Goal: Find specific page/section: Find specific page/section

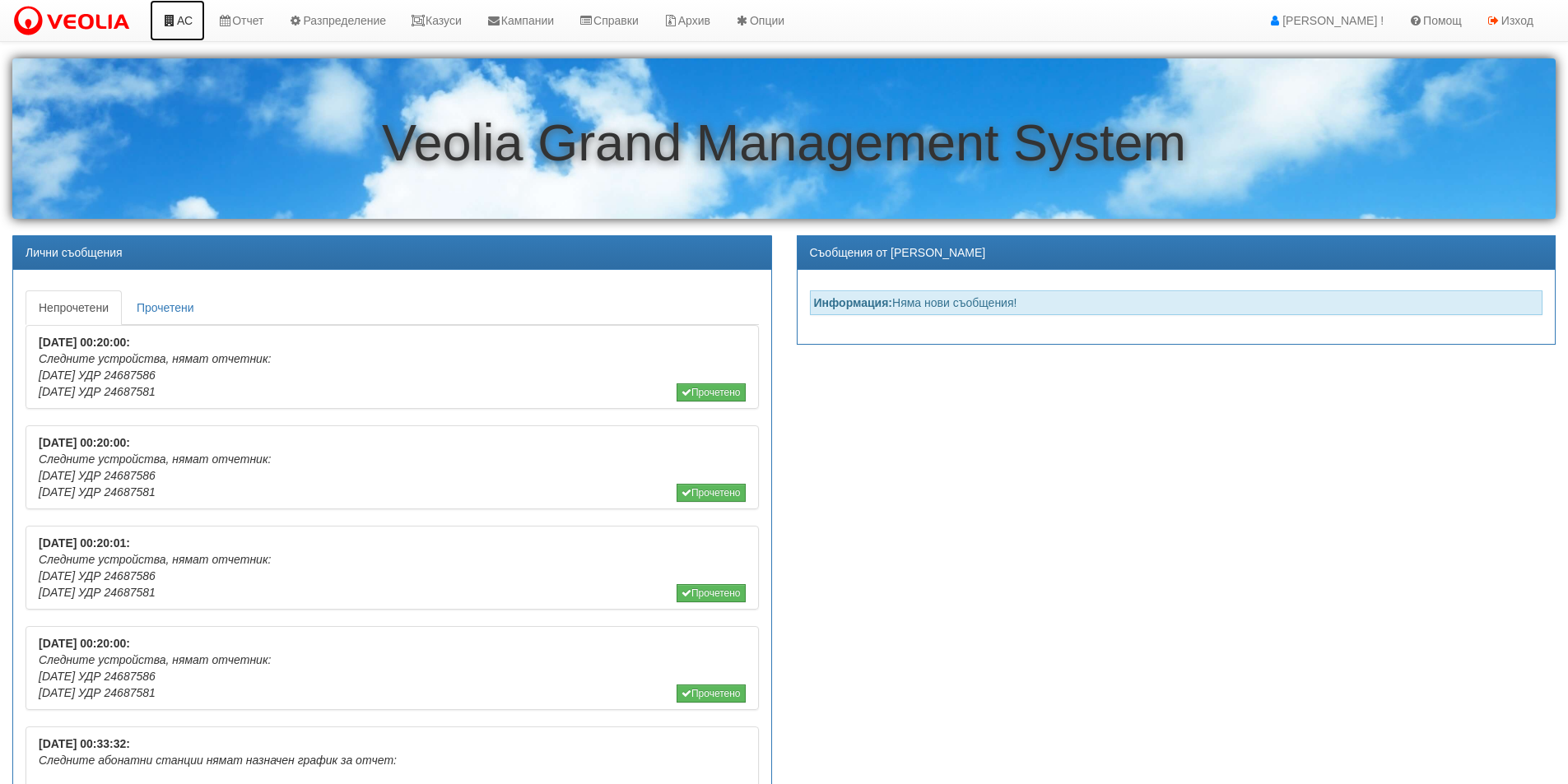
click at [189, 25] on link "АС" at bounding box center [176, 20] width 55 height 41
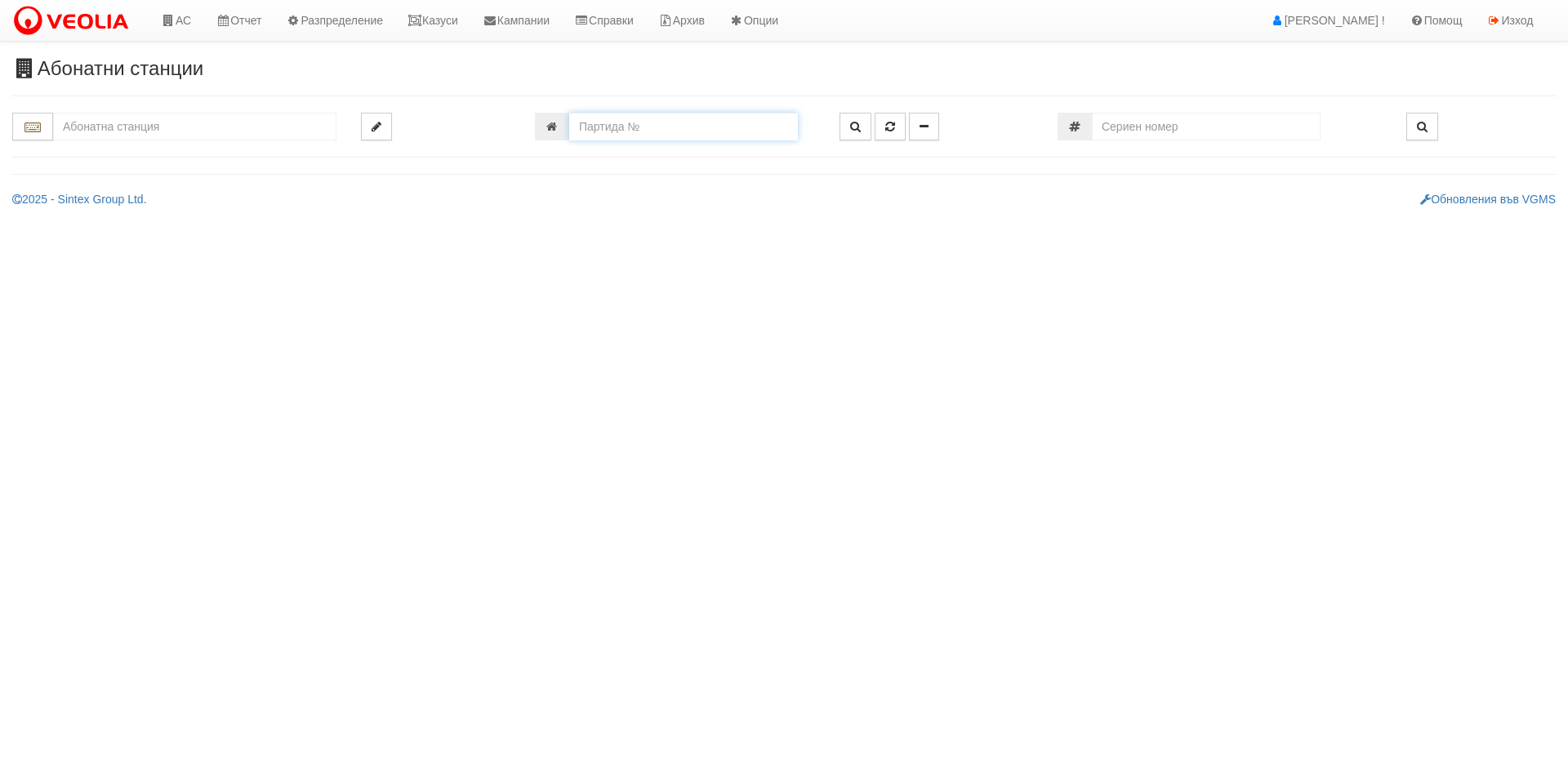
click at [607, 129] on input "number" at bounding box center [684, 126] width 229 height 28
type input "19184"
type input "110/5,6 - "ВЕОЛИЯ ЕНЕРДЖИ ВАРНА " ЕАД"
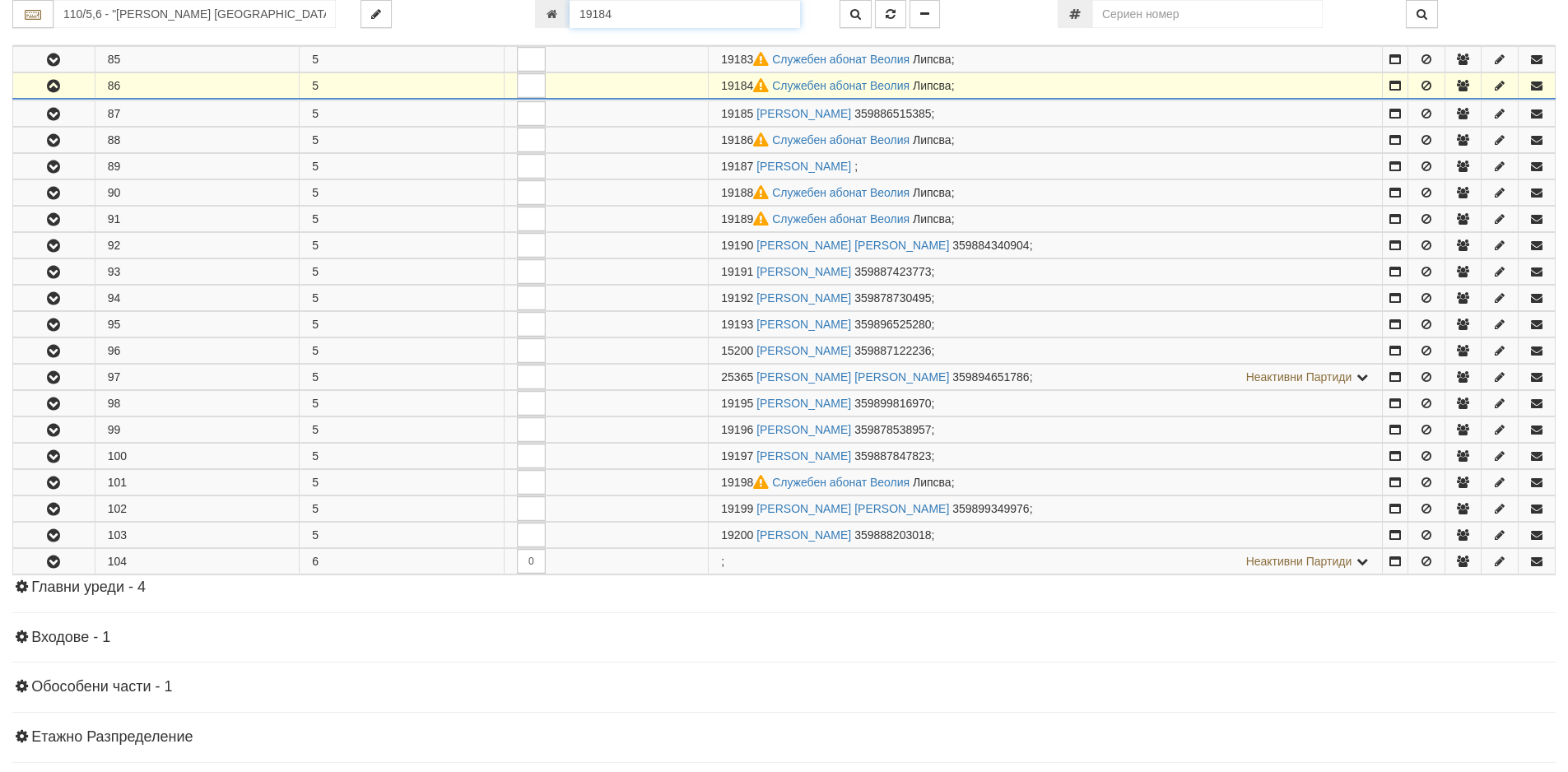
scroll to position [483, 0]
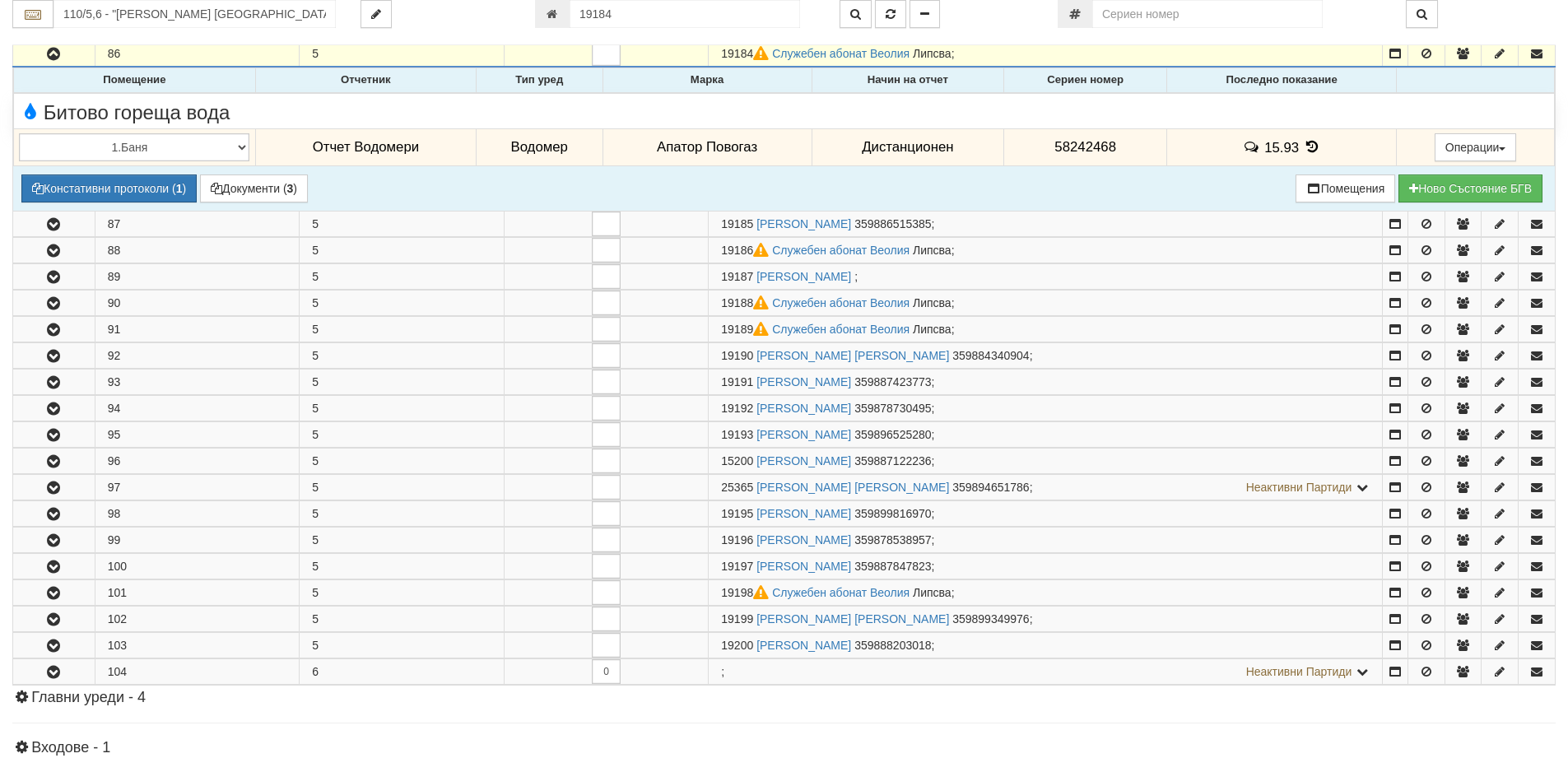
click at [1305, 149] on icon at bounding box center [1312, 147] width 18 height 14
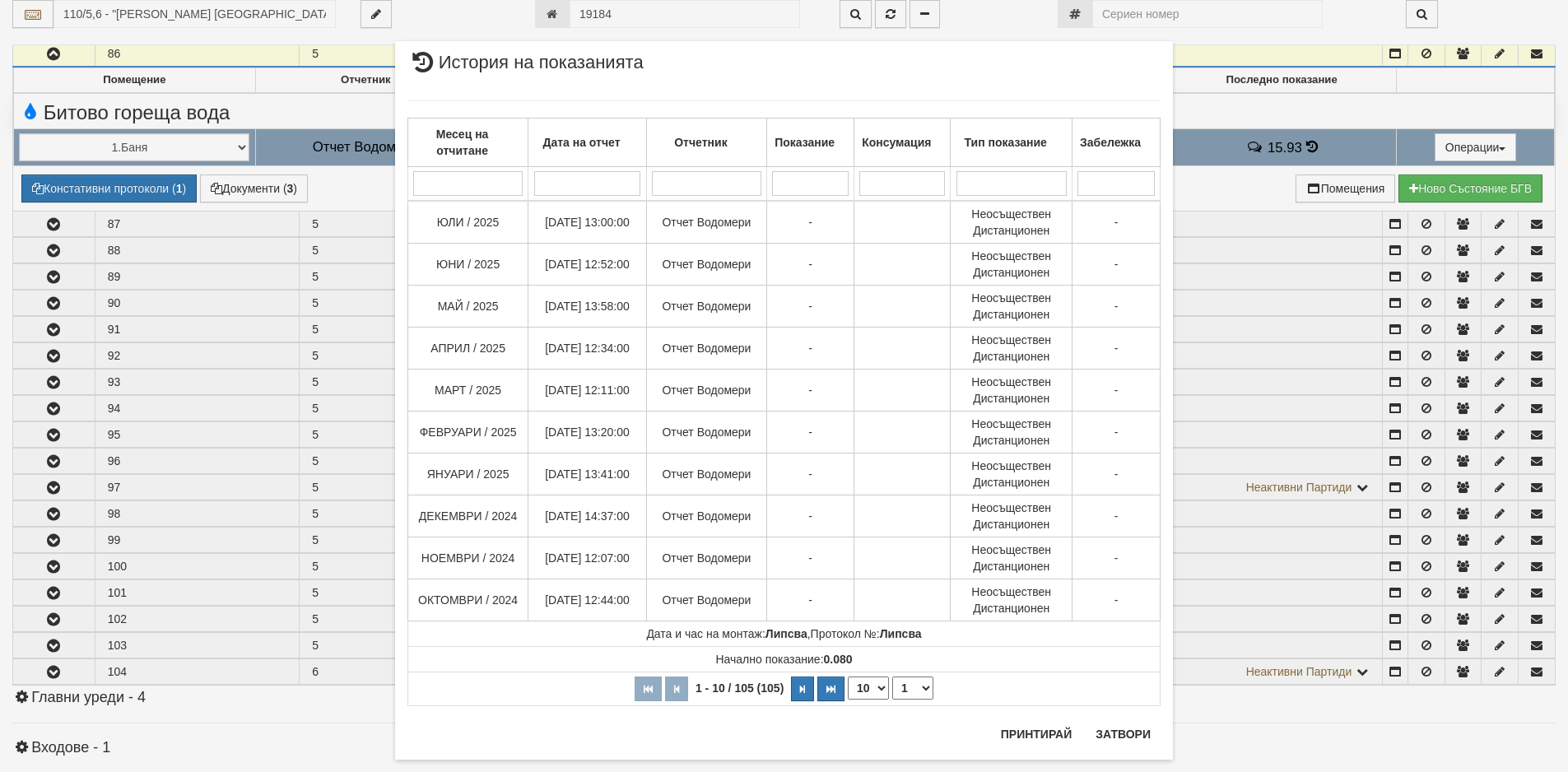
click at [875, 685] on select "10 20 30 40" at bounding box center [869, 687] width 41 height 23
select select "40"
click at [848, 700] on select "10 20 30 40" at bounding box center [869, 687] width 41 height 23
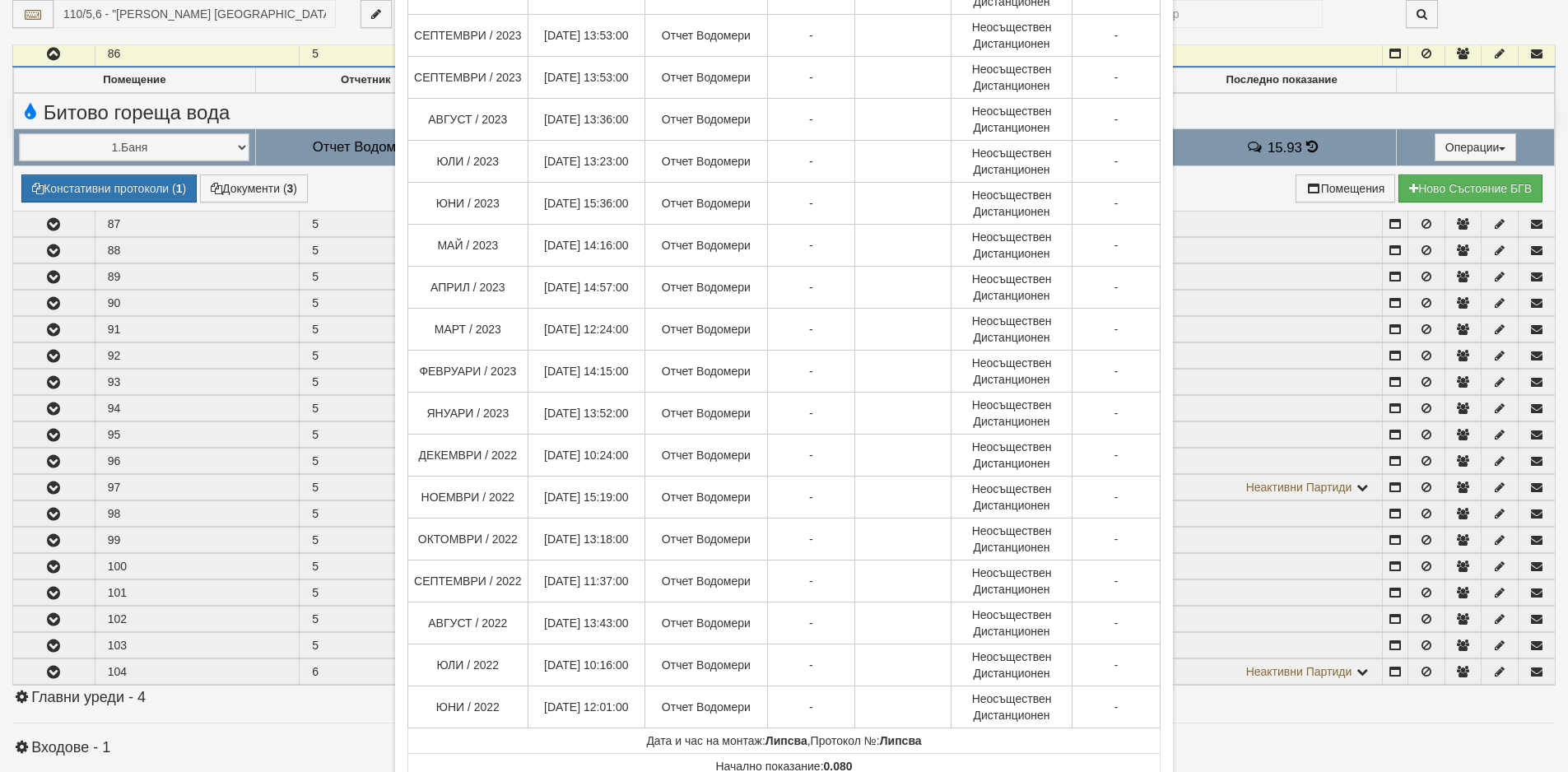
scroll to position [1294, 0]
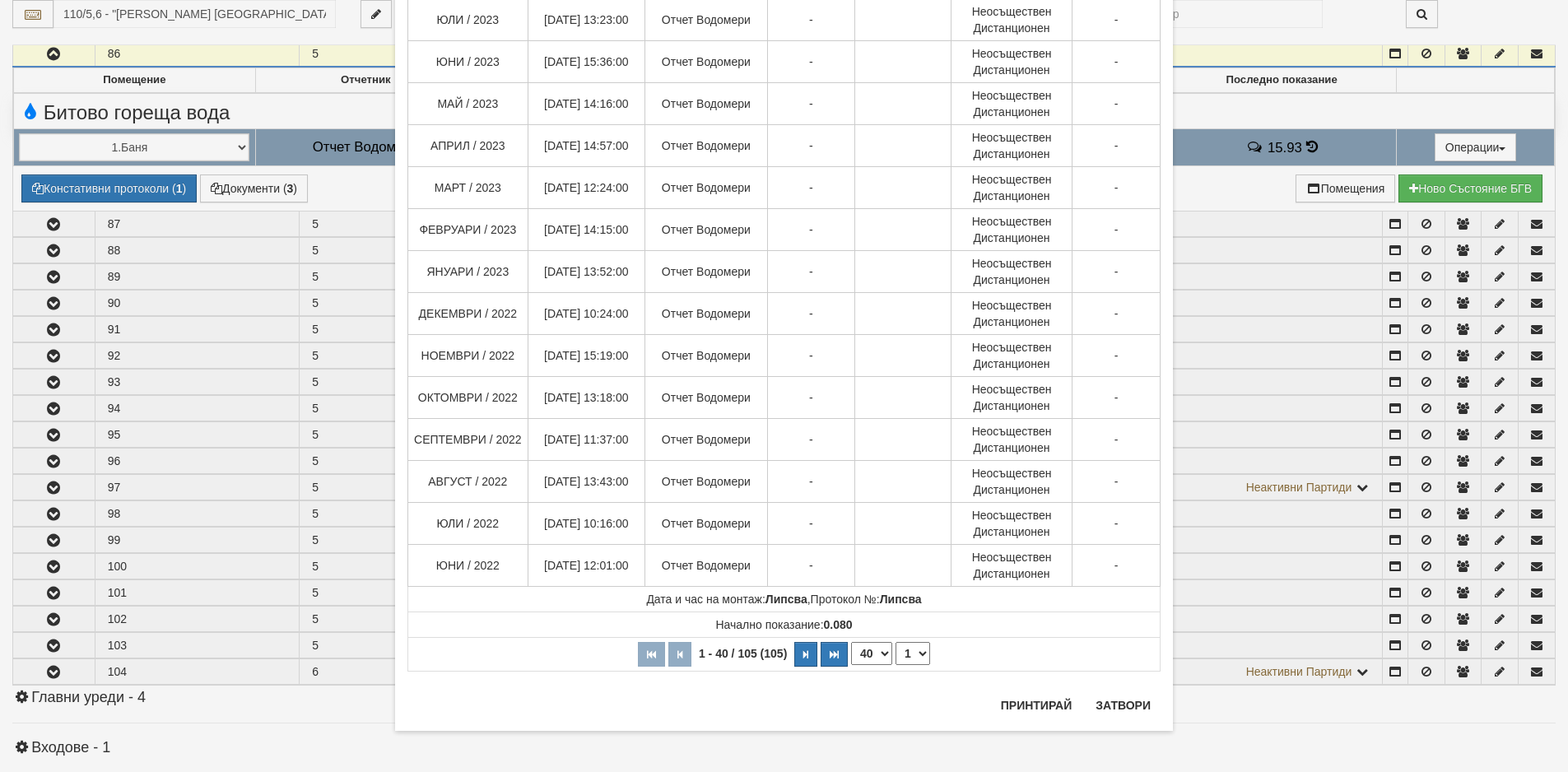
click at [915, 653] on select "1 2 3" at bounding box center [912, 653] width 34 height 23
select select "3"
click at [895, 642] on select "1 2 3" at bounding box center [912, 653] width 34 height 23
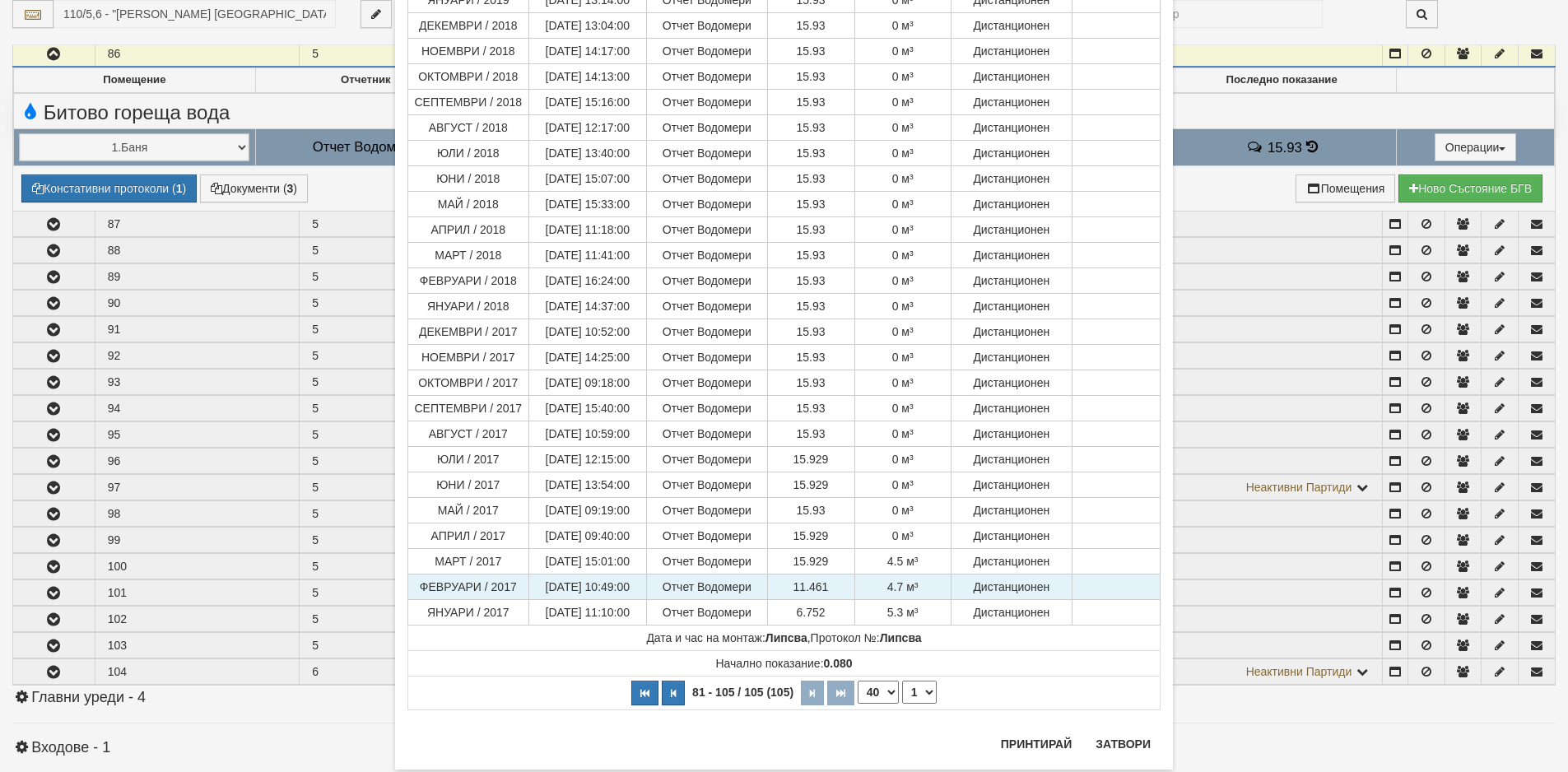
scroll to position [253, 0]
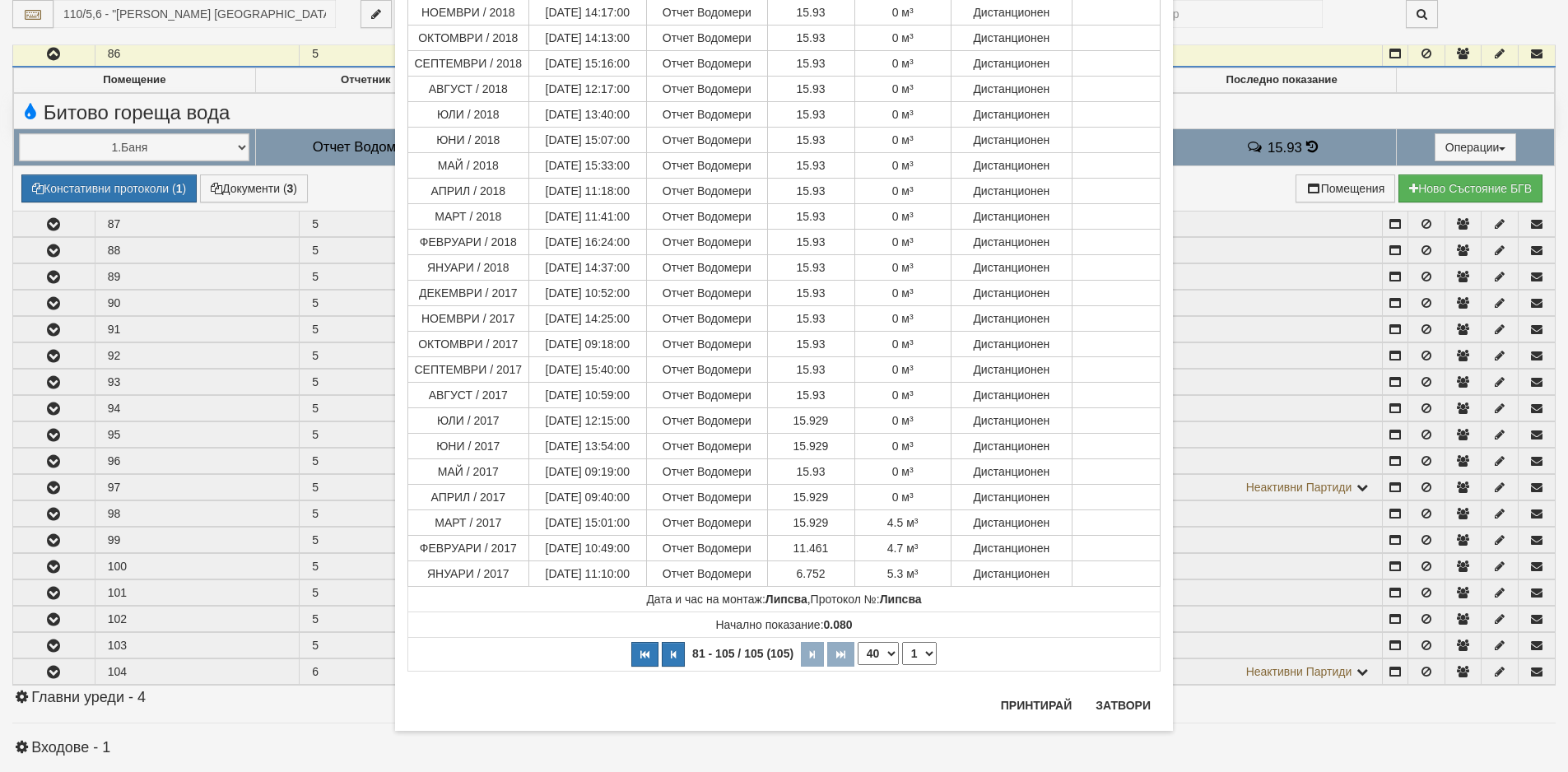
click at [885, 657] on select "10 20 30 40" at bounding box center [878, 653] width 41 height 23
select select "30"
click at [857, 665] on select "10 20 30 40" at bounding box center [878, 653] width 41 height 23
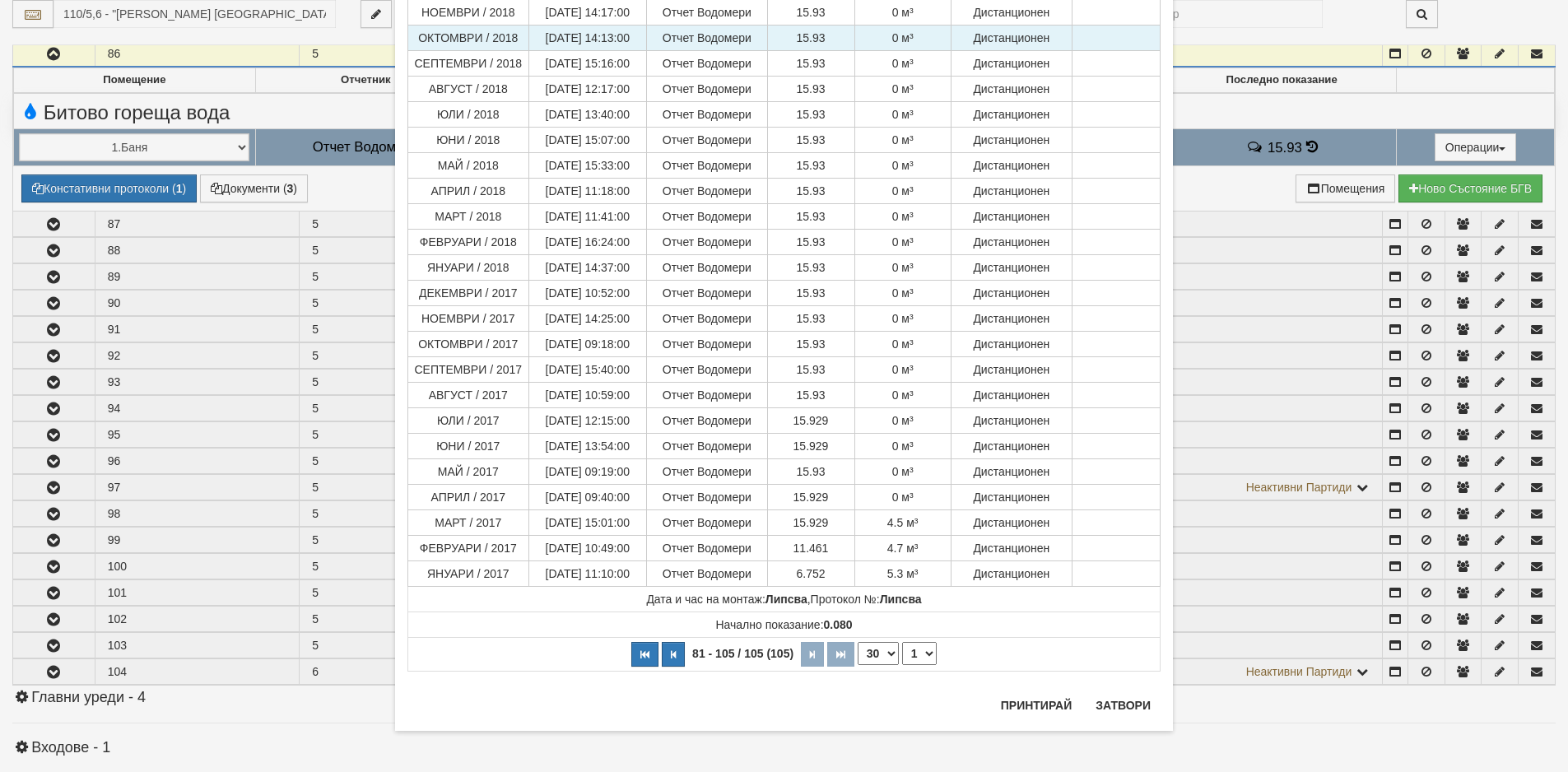
select select "3"
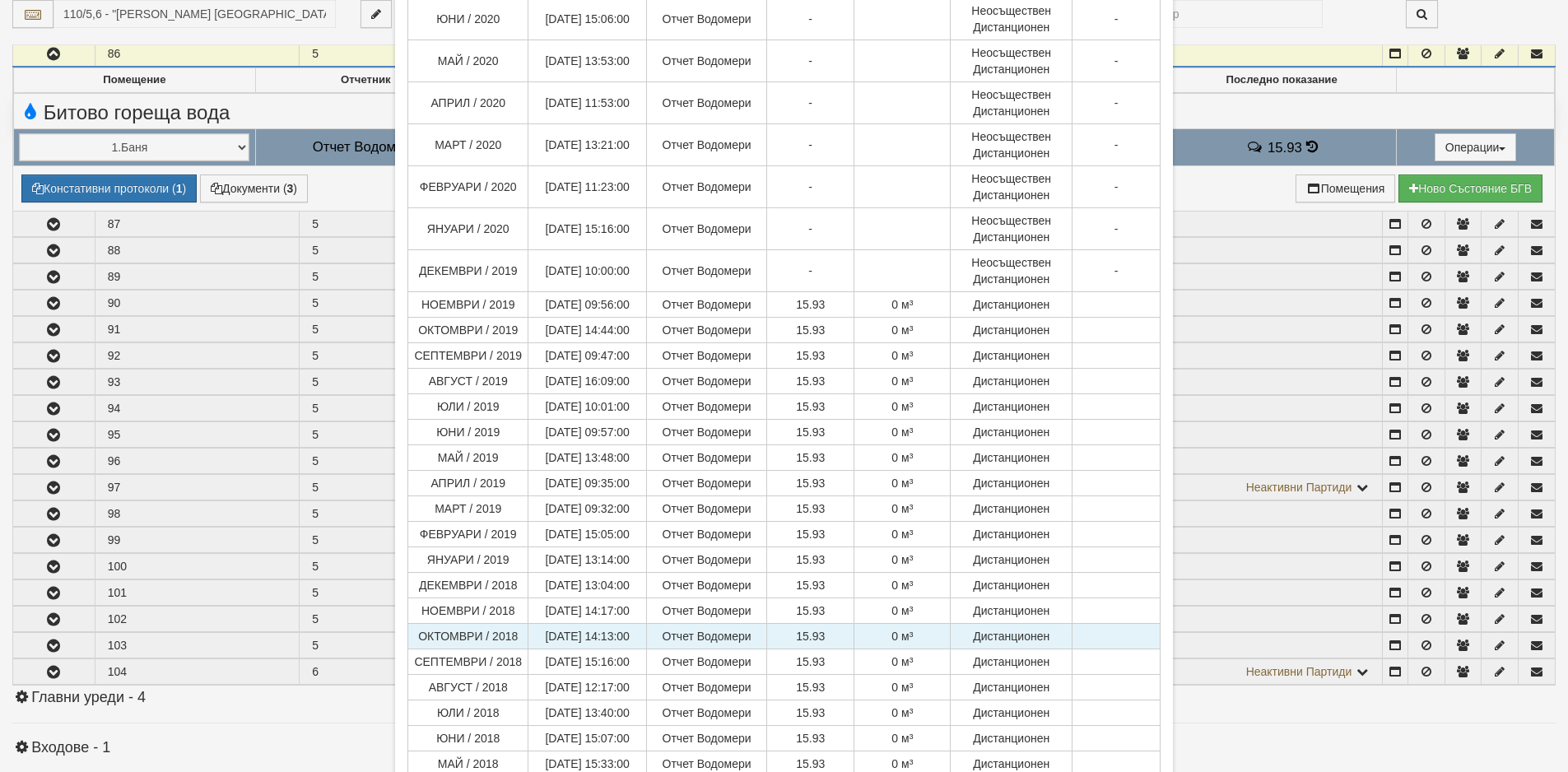
scroll to position [545, 0]
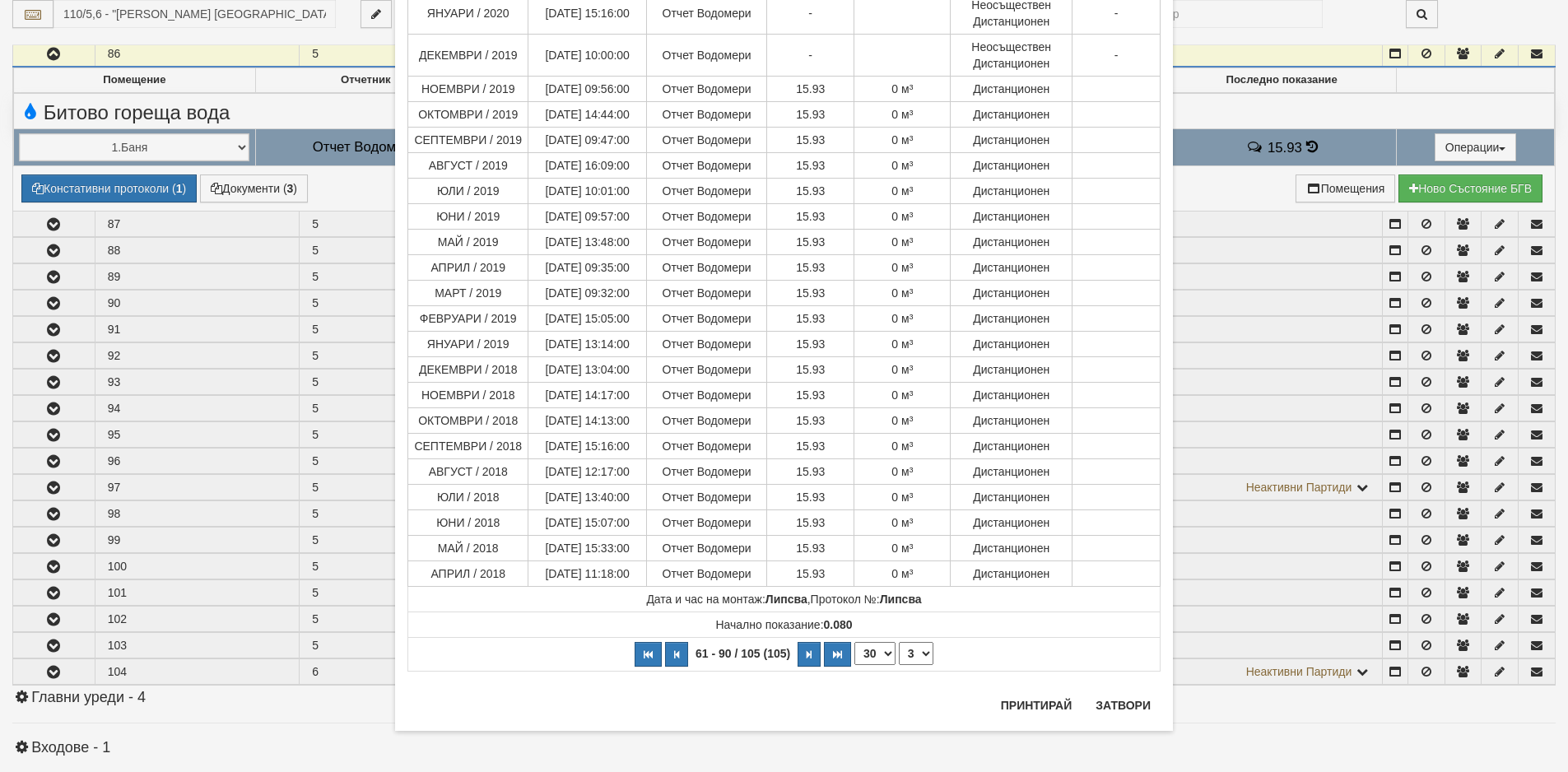
click at [881, 656] on select "10 20 30 40" at bounding box center [875, 653] width 41 height 23
select select "40"
click at [855, 642] on select "10 20 30 40" at bounding box center [875, 653] width 41 height 23
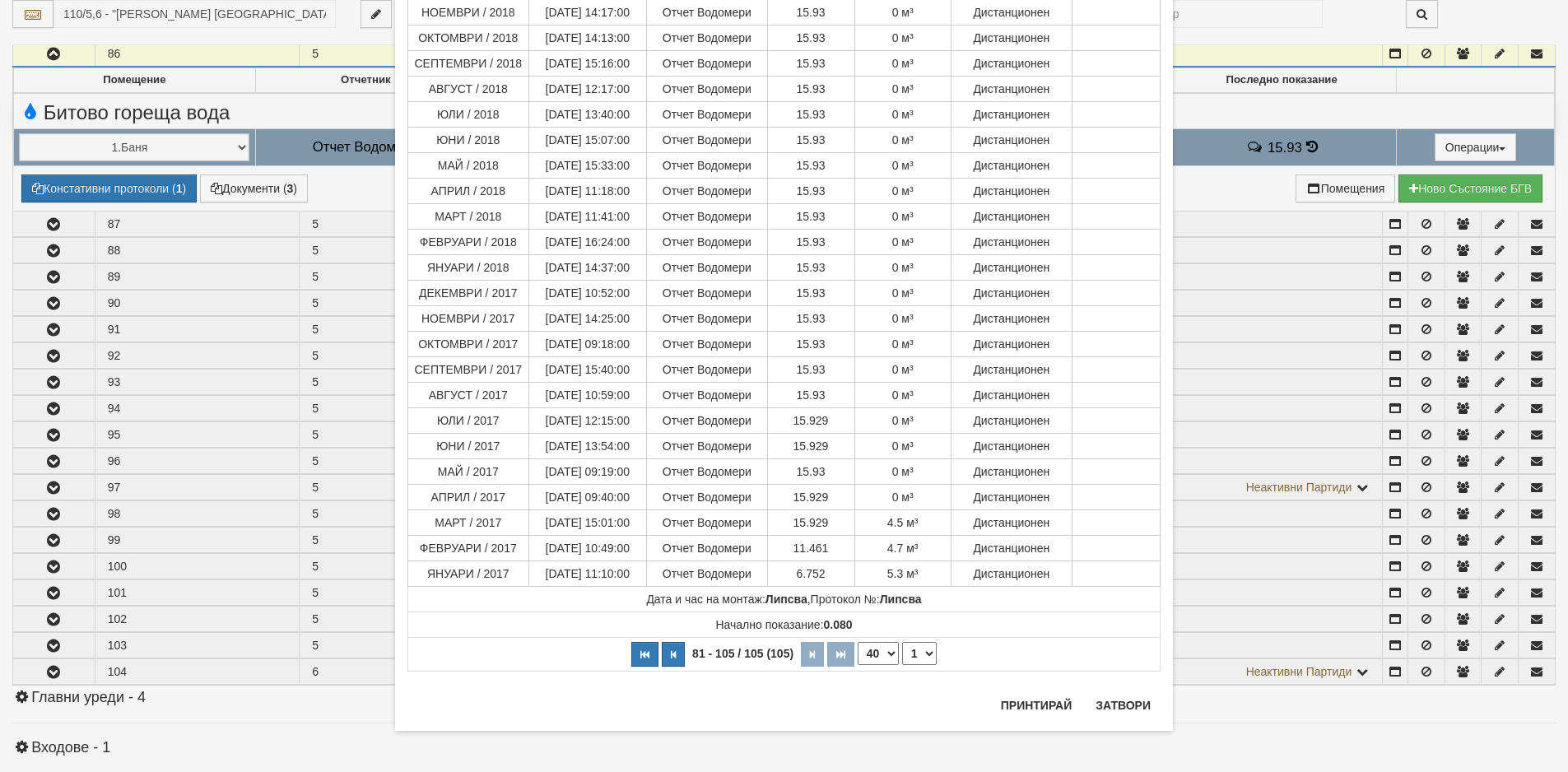
scroll to position [253, 0]
click at [925, 654] on select "1 2 3" at bounding box center [919, 653] width 34 height 23
select select "1"
click at [902, 665] on select "1 2 3" at bounding box center [919, 653] width 34 height 23
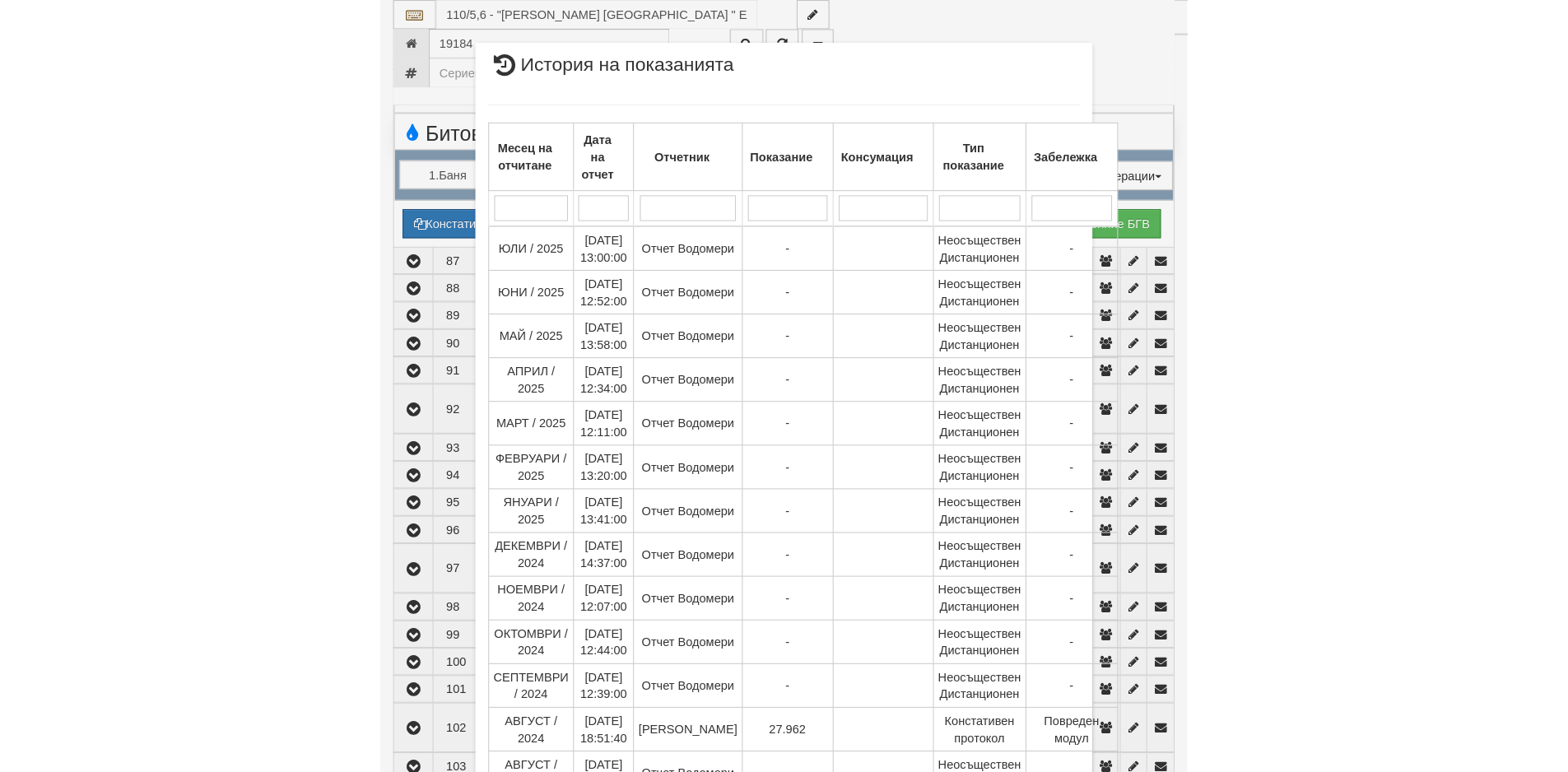
scroll to position [483, 0]
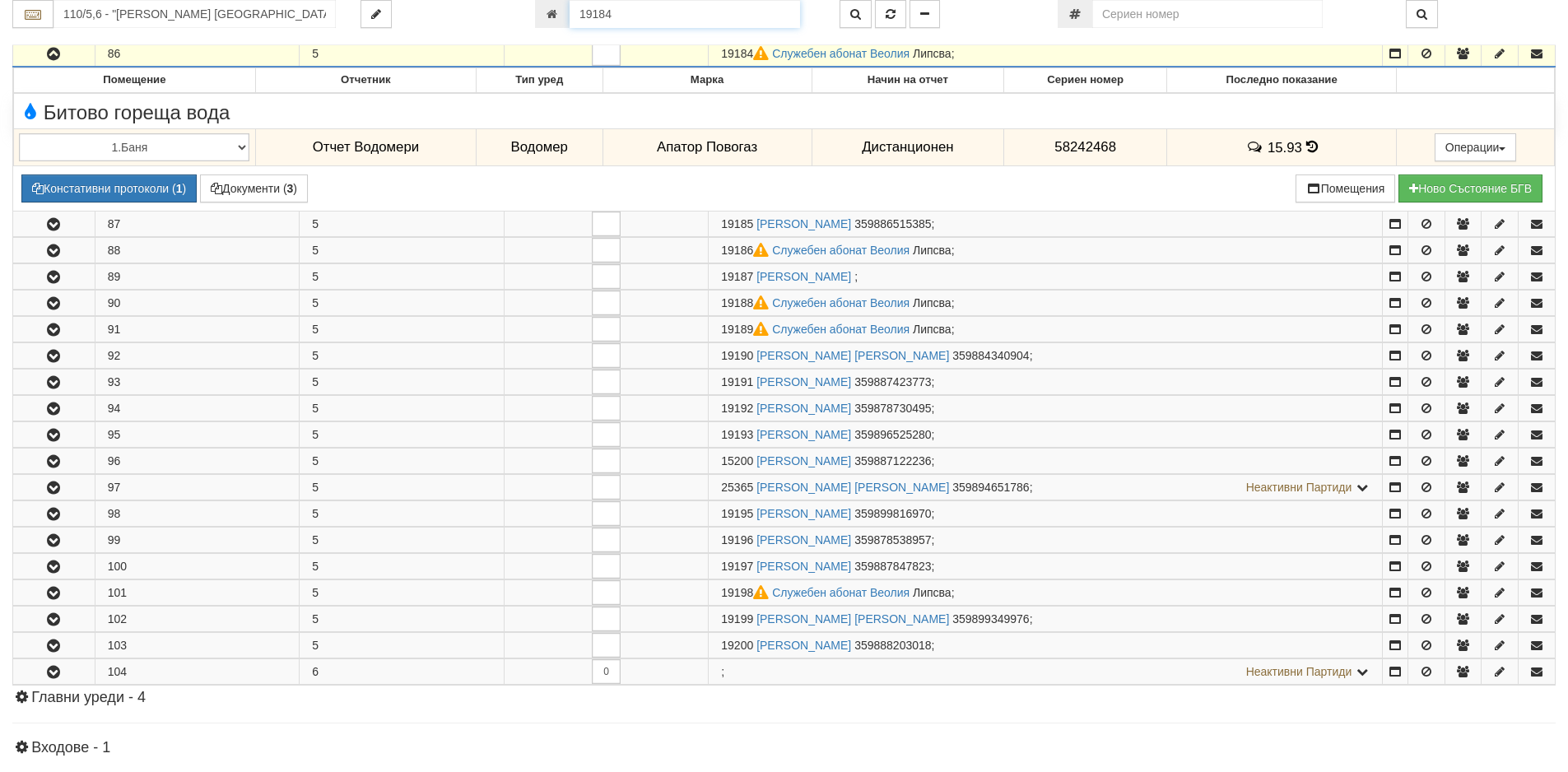
scroll to position [475, 0]
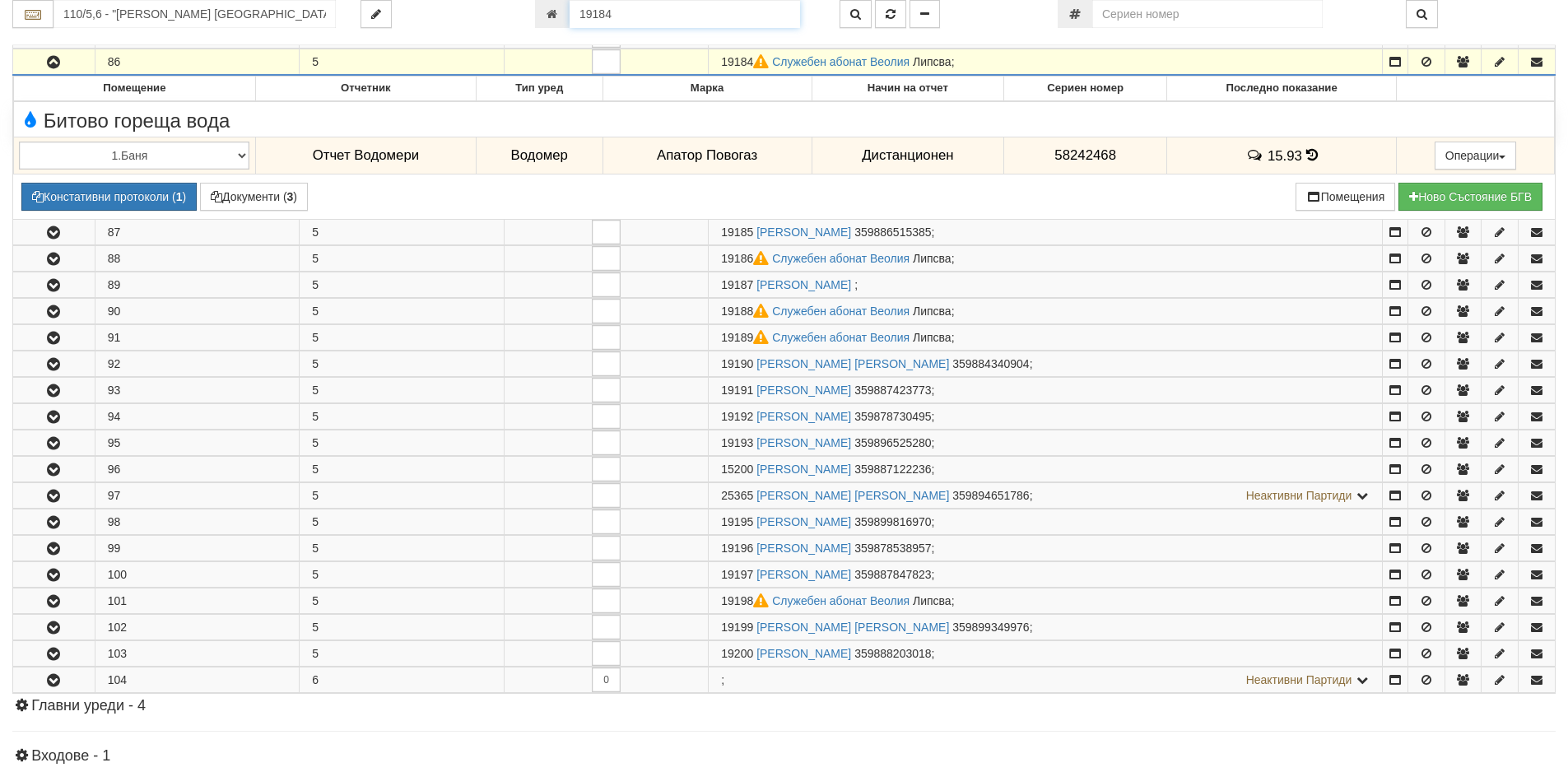
drag, startPoint x: 626, startPoint y: 7, endPoint x: 524, endPoint y: 18, distance: 102.6
click at [524, 18] on div "19184" at bounding box center [675, 14] width 305 height 28
type input "19268"
type input "206/2 - "[PERSON_NAME] [GEOGRAPHIC_DATA] " ЕАД"
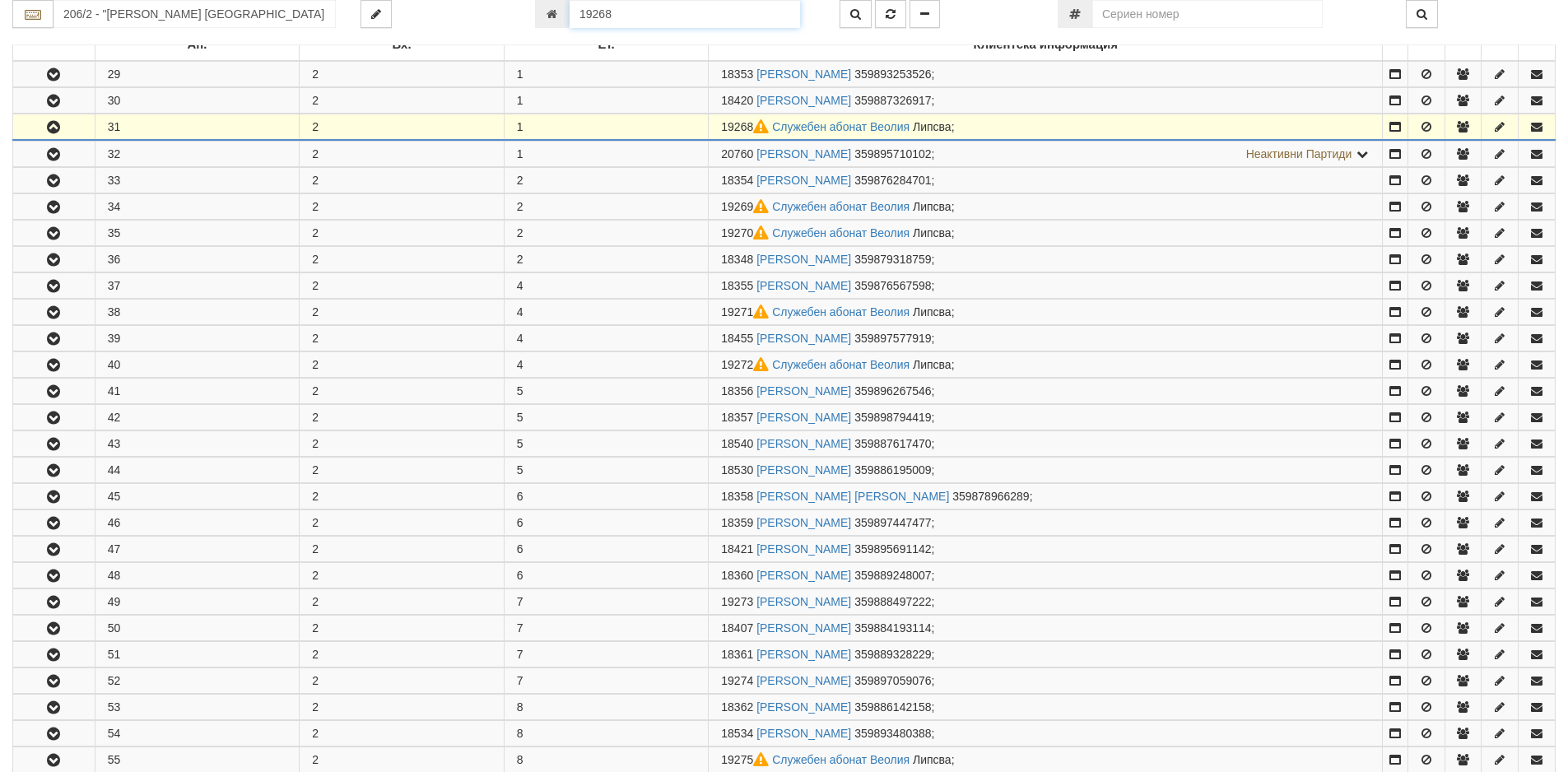
scroll to position [378, 0]
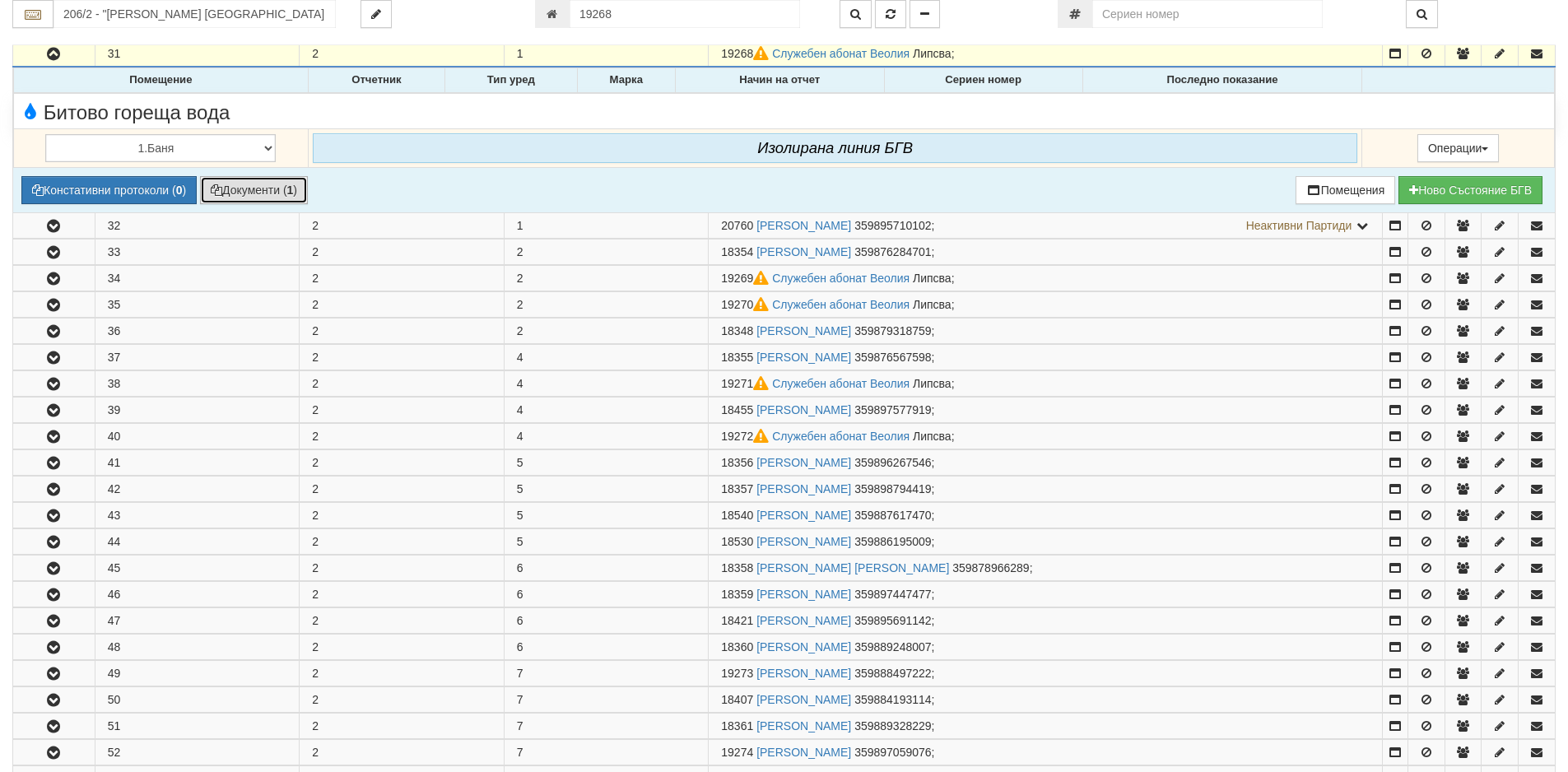
click at [229, 192] on button "Документи ( 1 )" at bounding box center [254, 190] width 108 height 28
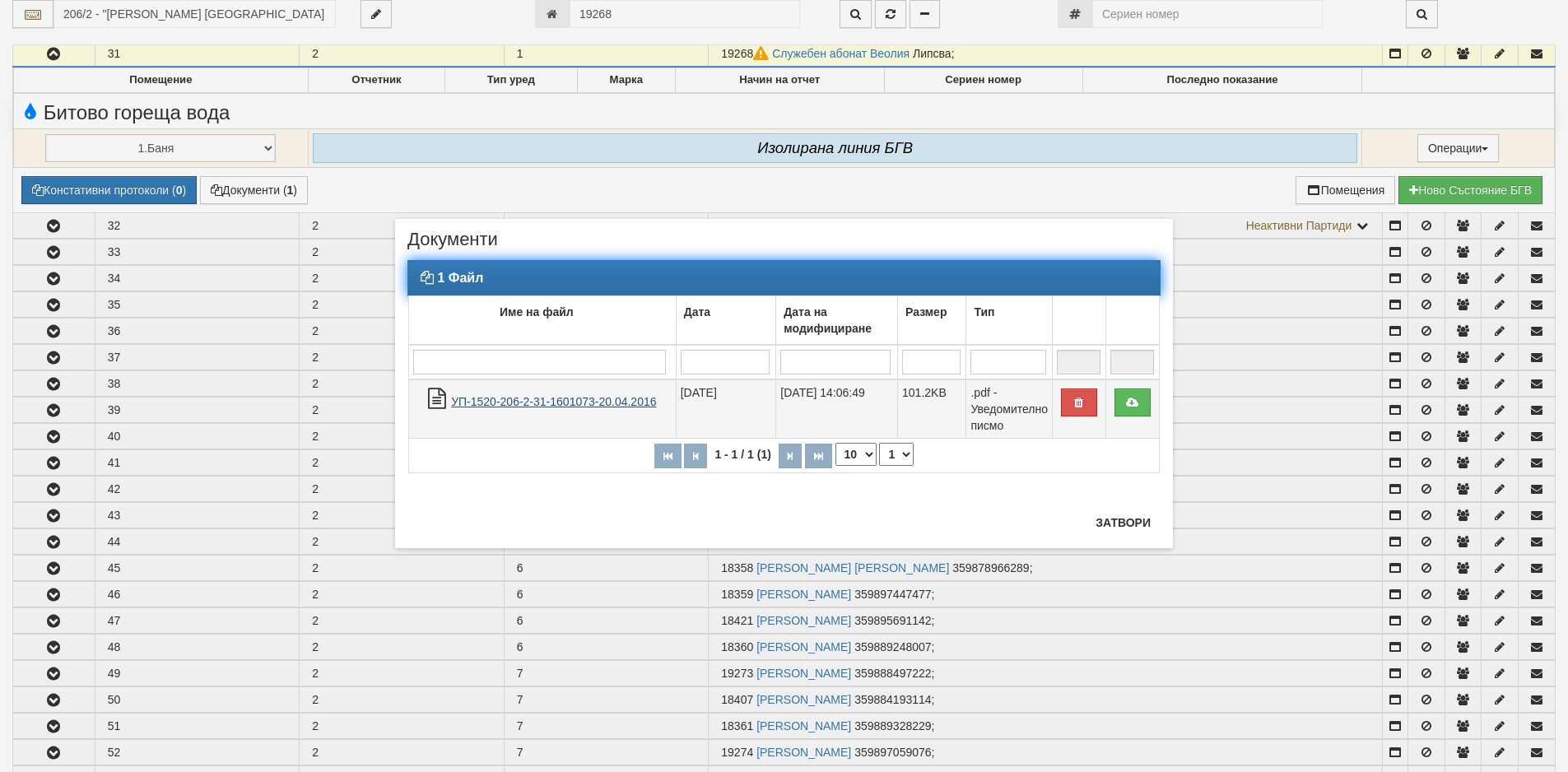
click at [536, 402] on link "УП-1520-206-2-31-1601073-20.04.2016" at bounding box center [554, 401] width 205 height 13
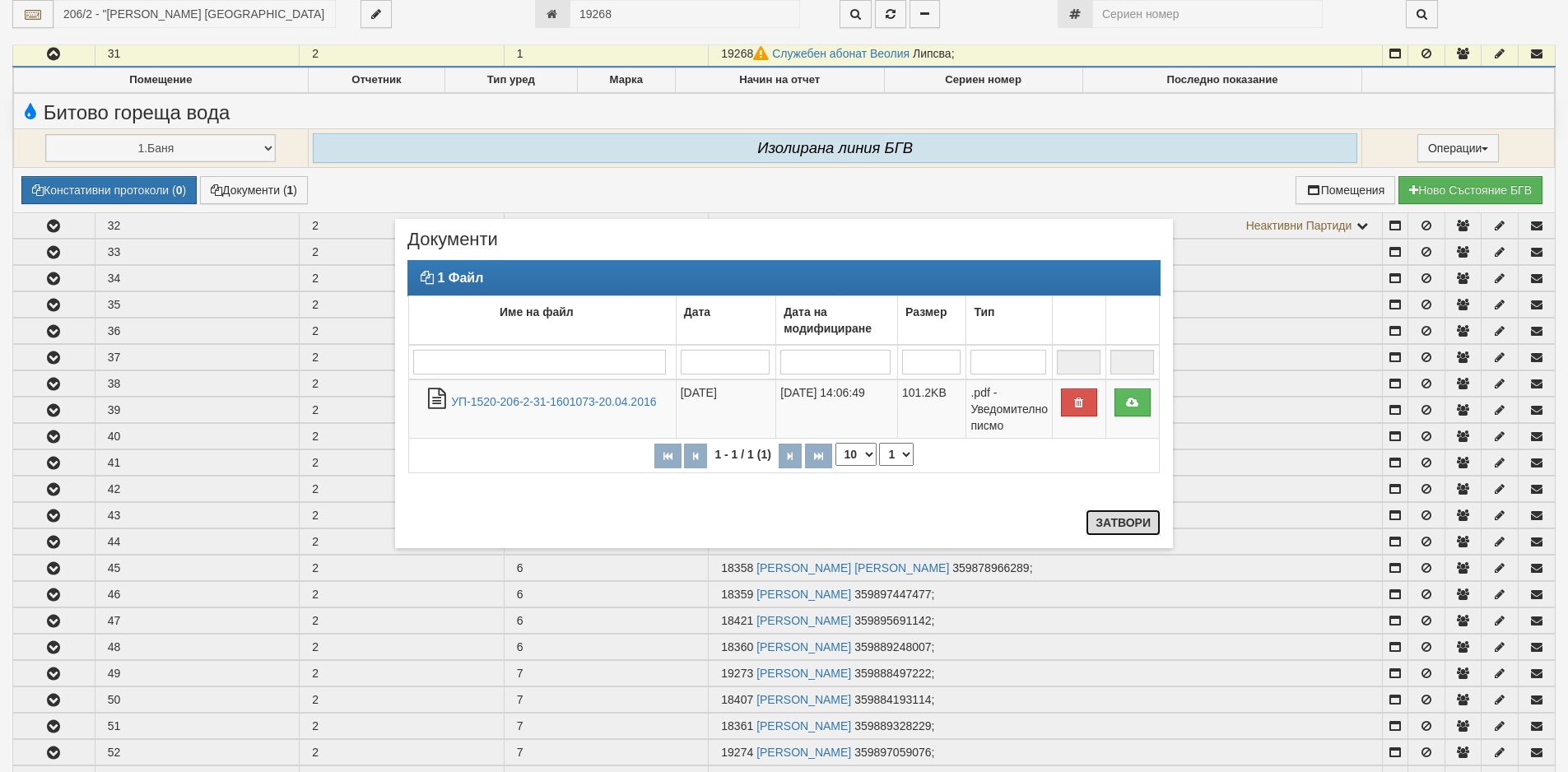
click at [1104, 520] on button "Затвори" at bounding box center [1123, 523] width 75 height 26
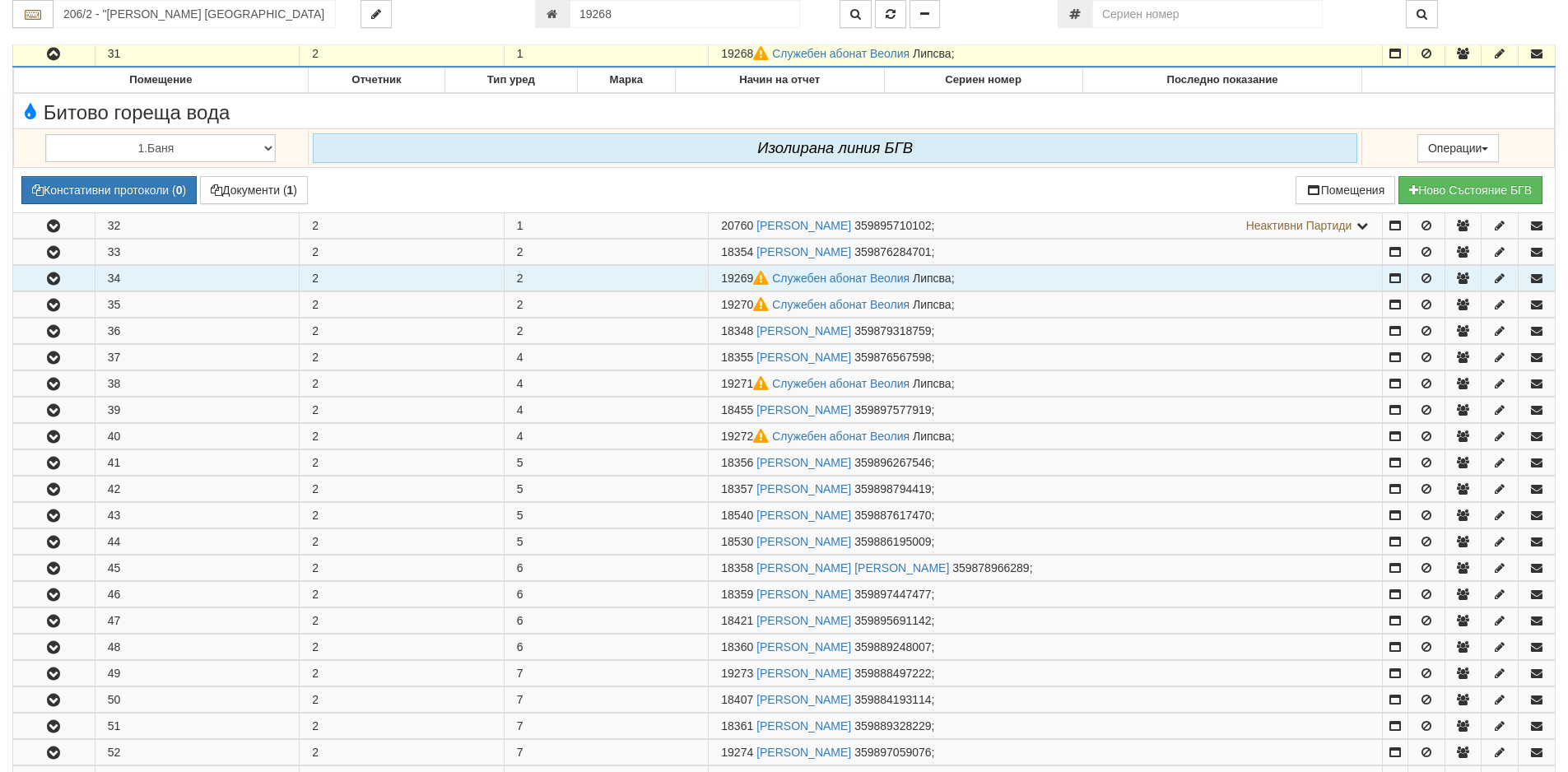
click at [54, 281] on icon "button" at bounding box center [53, 279] width 20 height 11
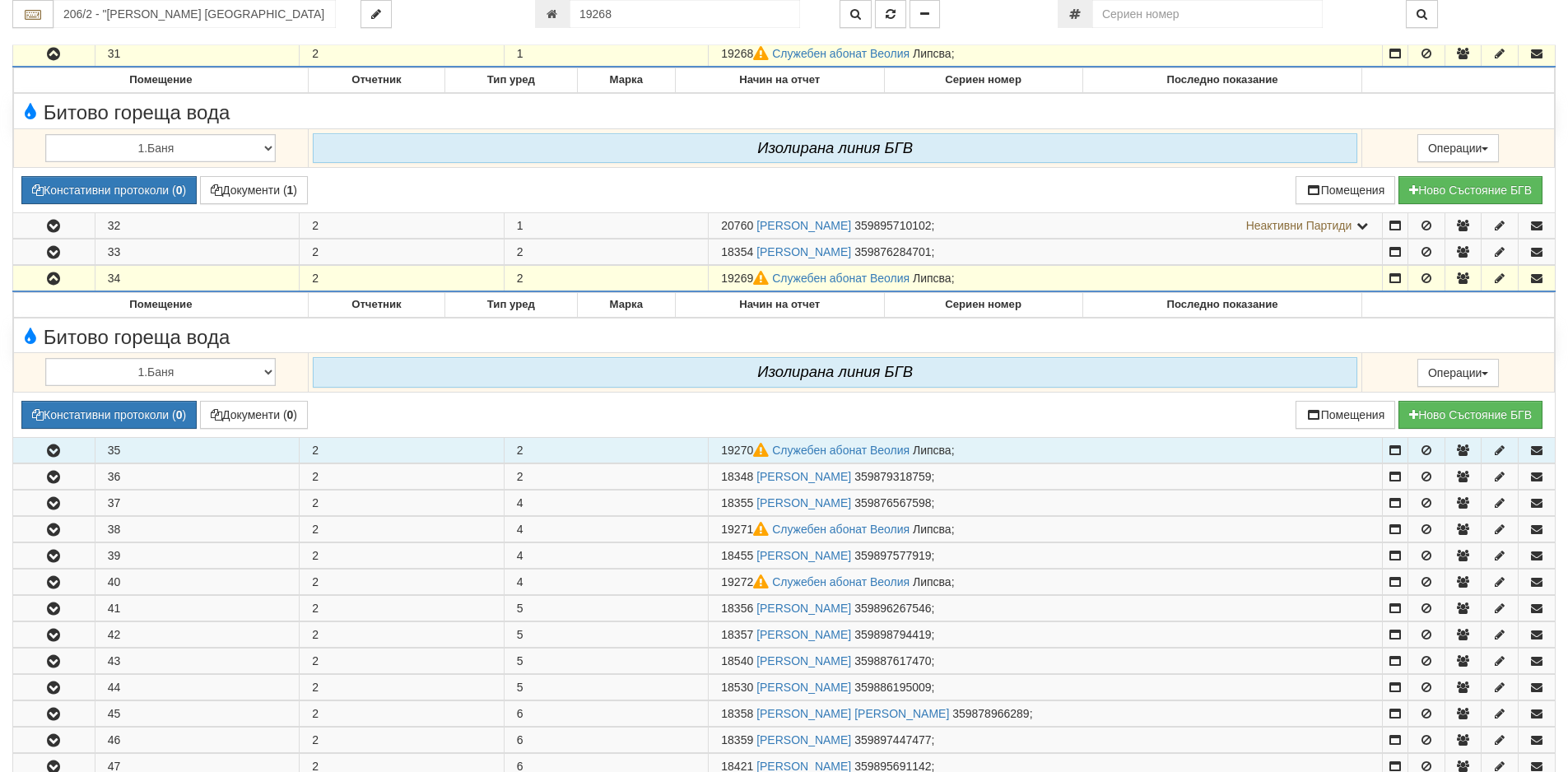
click at [54, 451] on icon "button" at bounding box center [53, 451] width 20 height 11
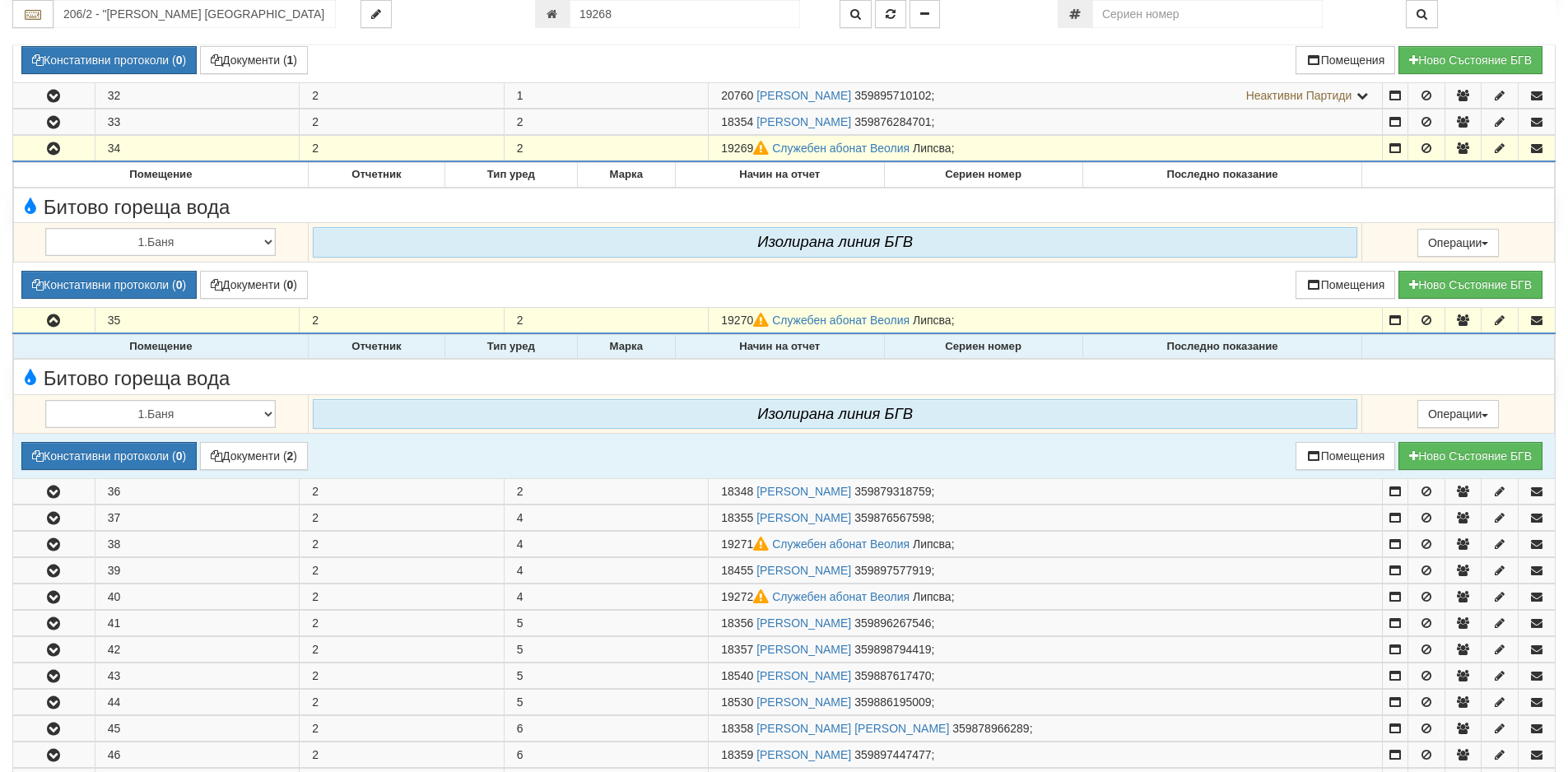
scroll to position [625, 0]
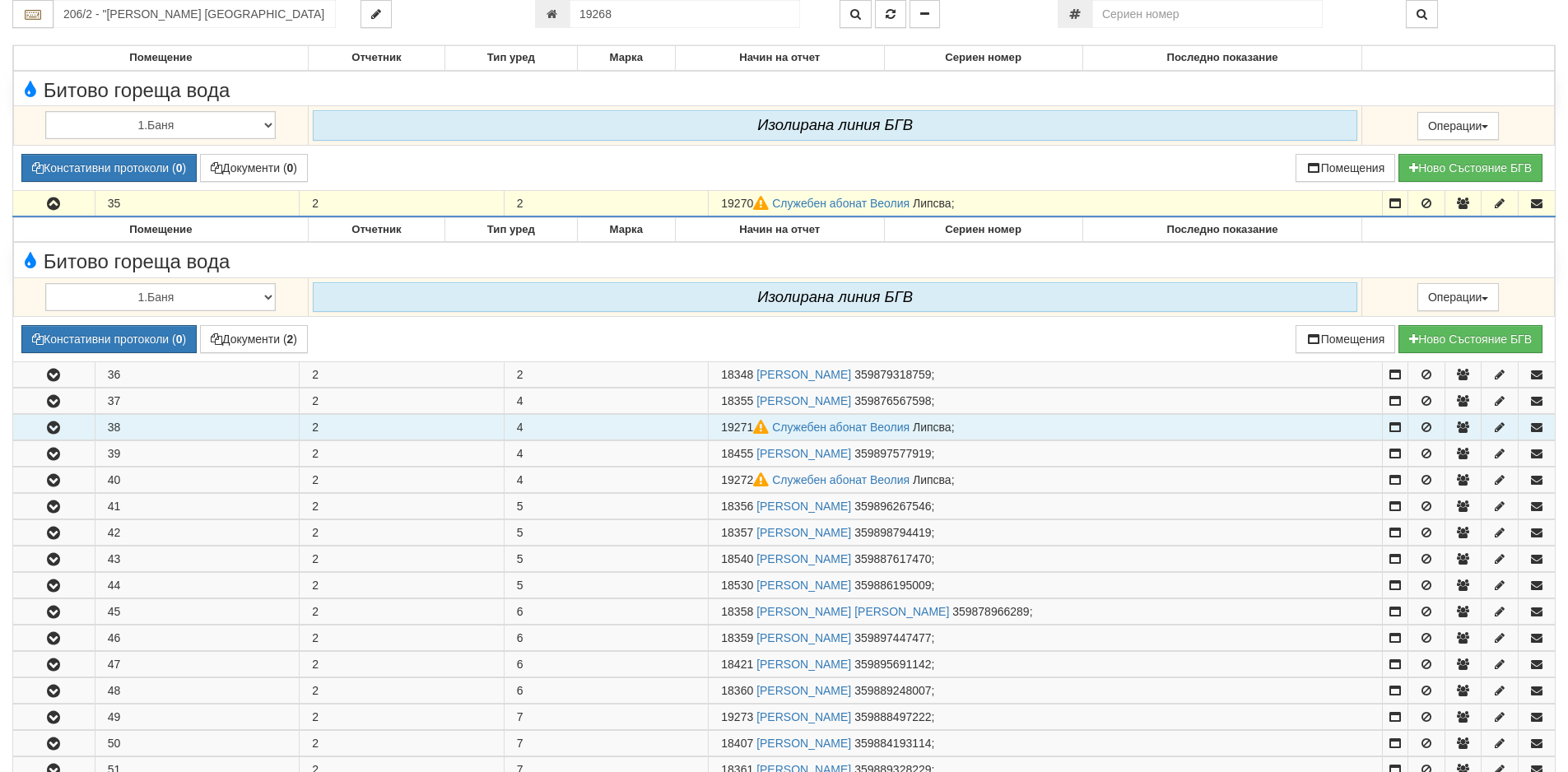
click at [57, 427] on icon "button" at bounding box center [53, 428] width 20 height 11
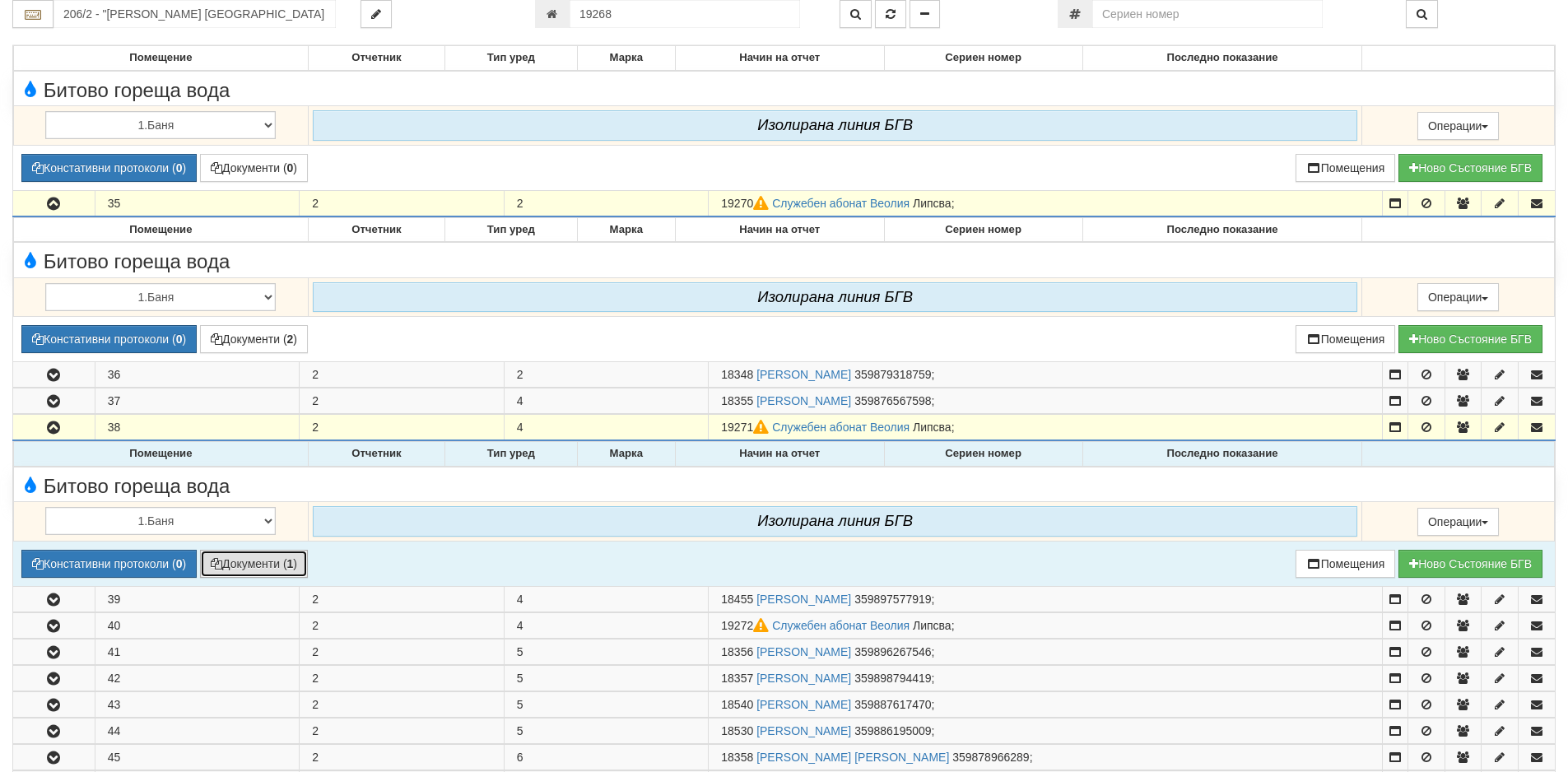
click at [258, 570] on button "Документи ( 1 )" at bounding box center [254, 564] width 108 height 28
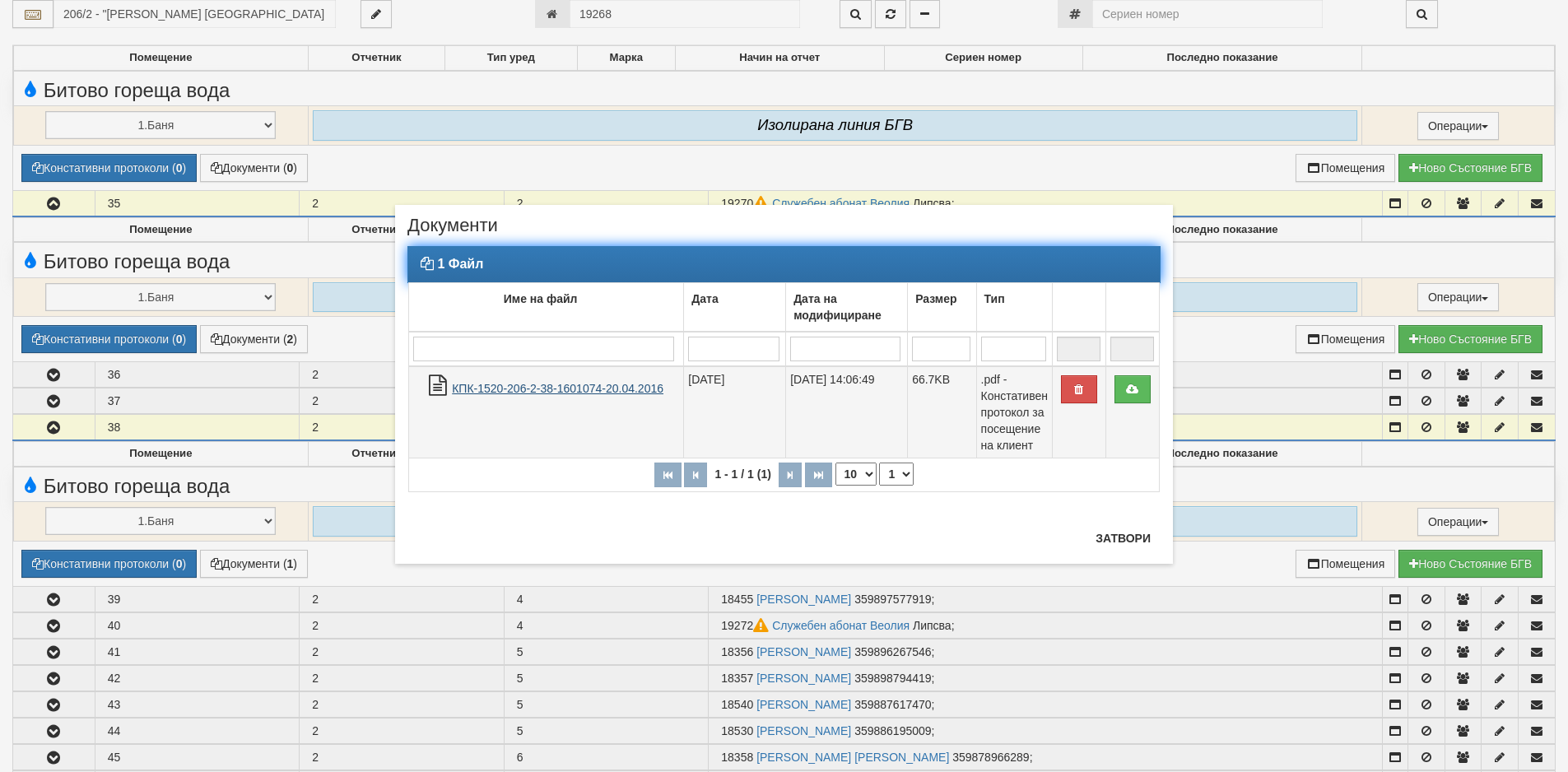
click at [516, 388] on link "КПК-1520-206-2-38-1601074-20.04.2016" at bounding box center [557, 388] width 212 height 13
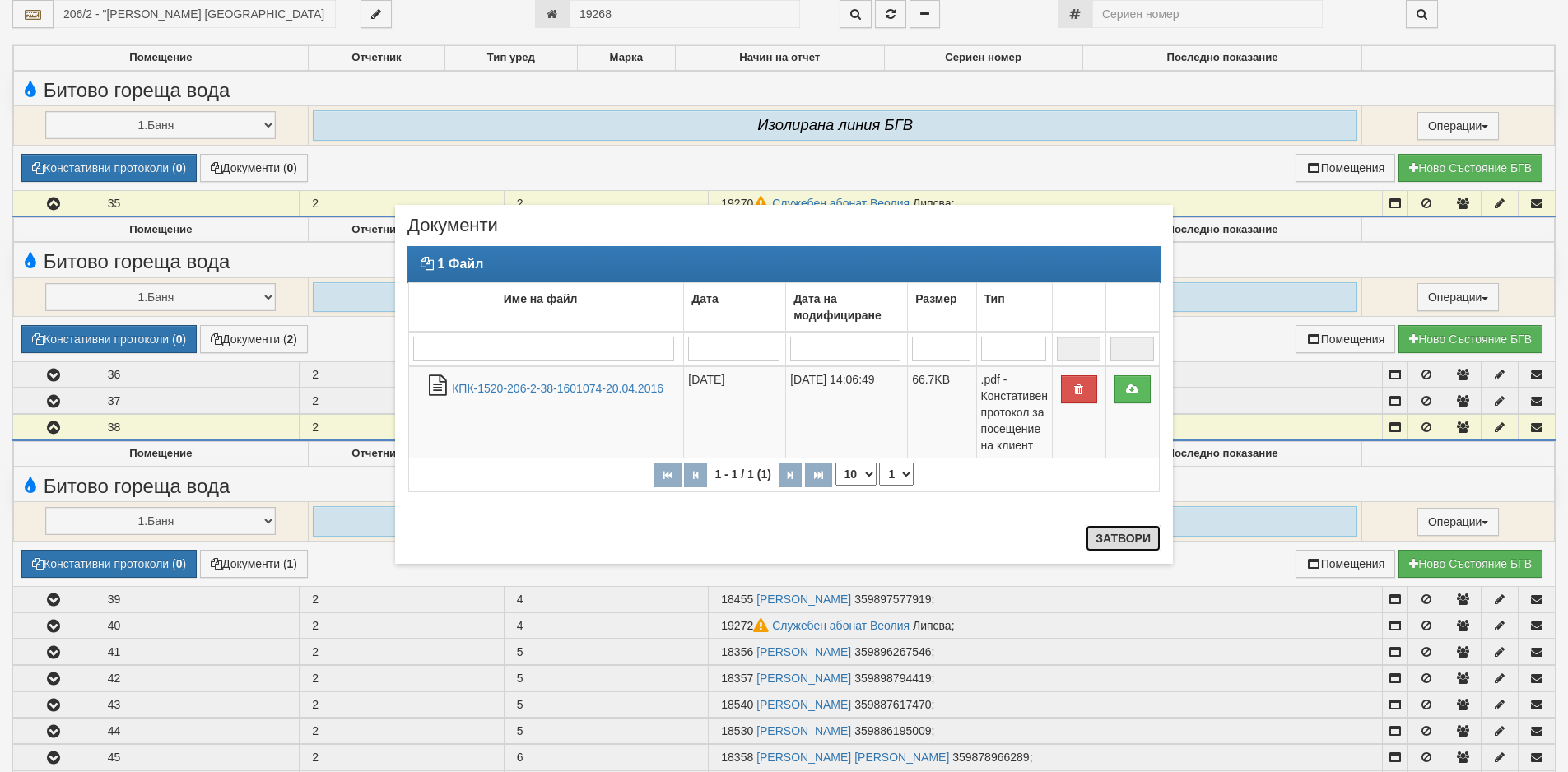
click at [1099, 543] on button "Затвори" at bounding box center [1123, 538] width 75 height 26
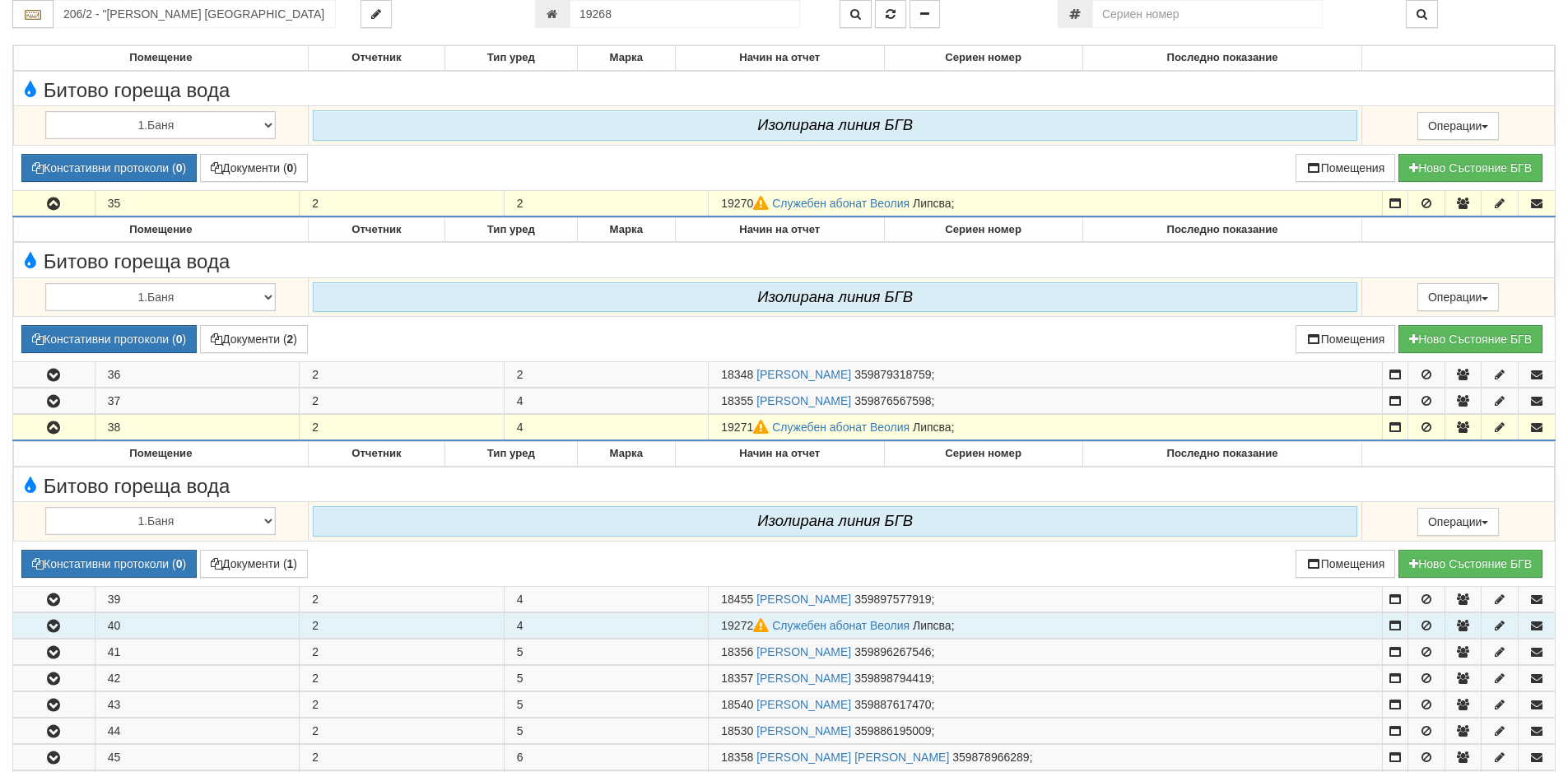
click at [55, 624] on icon "button" at bounding box center [53, 626] width 20 height 11
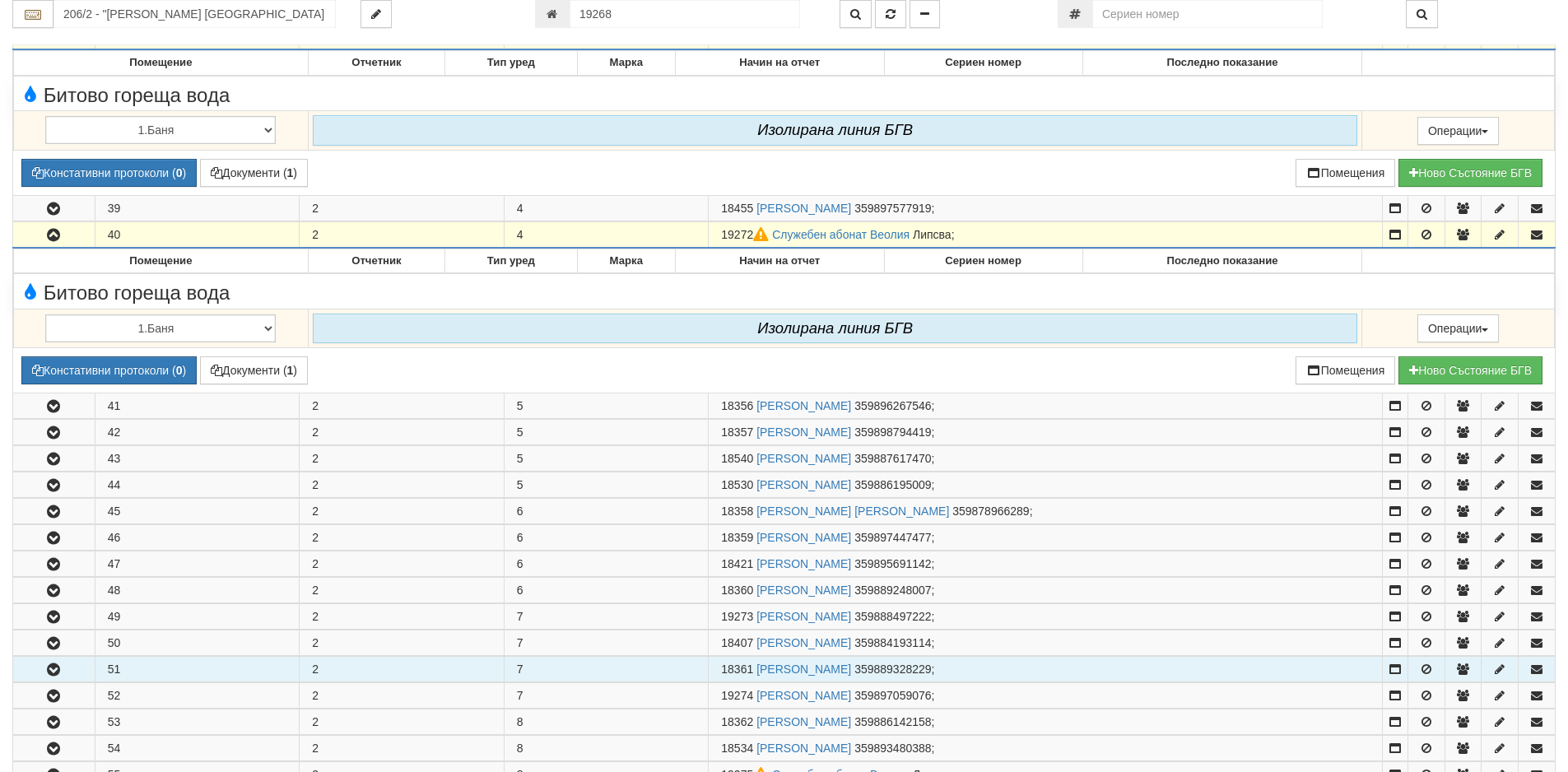
scroll to position [1119, 0]
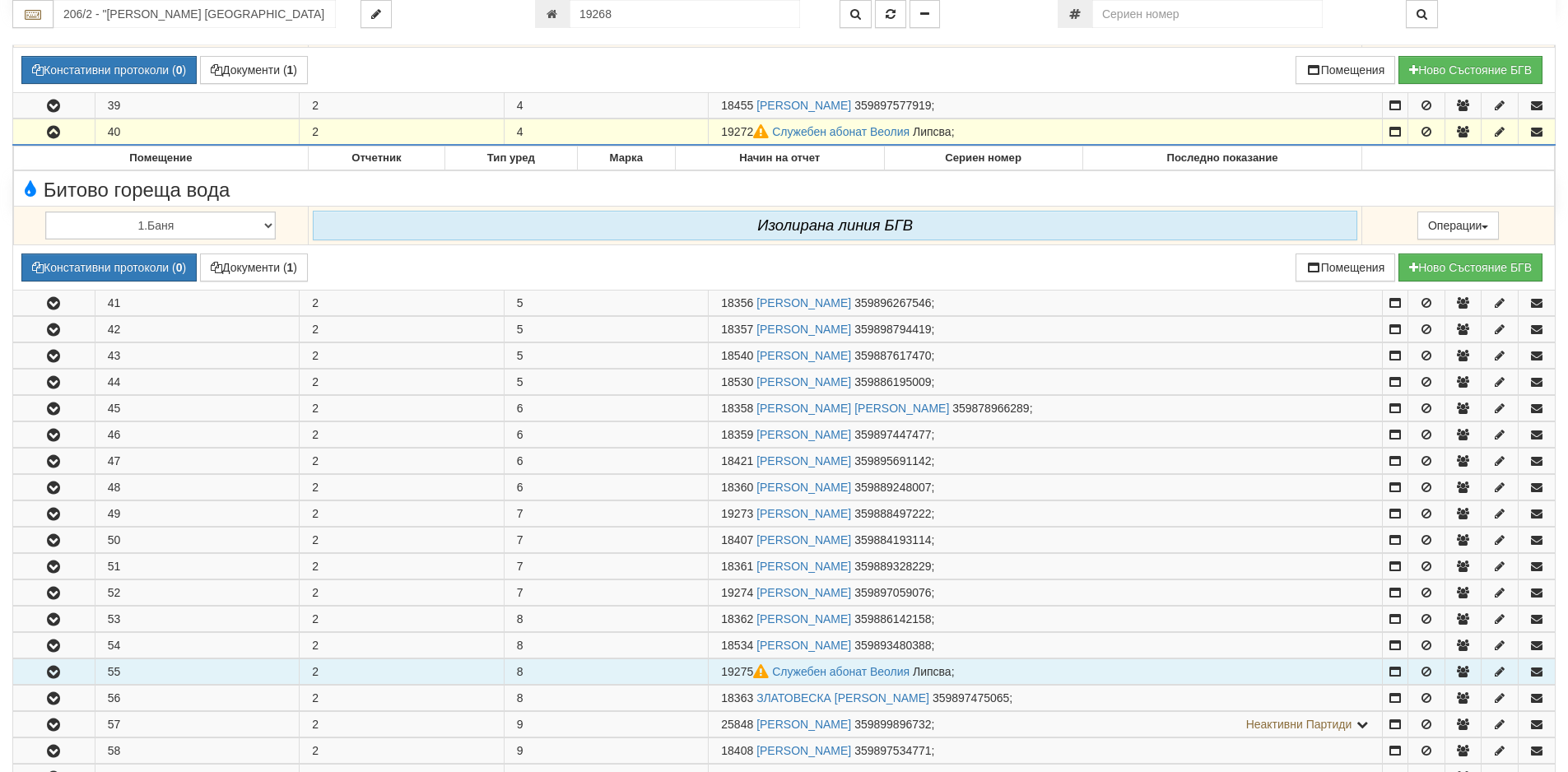
click at [54, 670] on icon "button" at bounding box center [53, 673] width 20 height 11
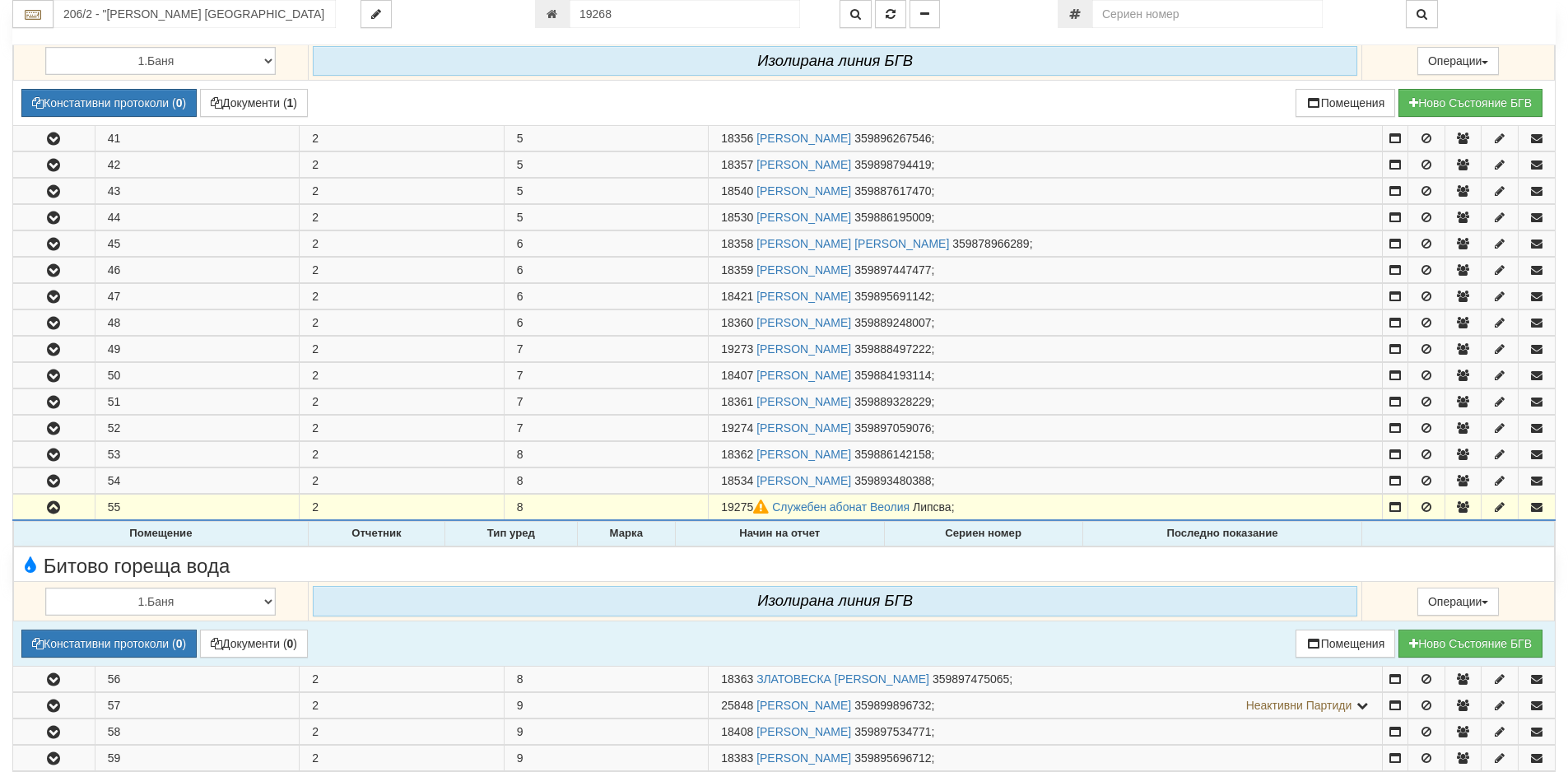
scroll to position [1037, 0]
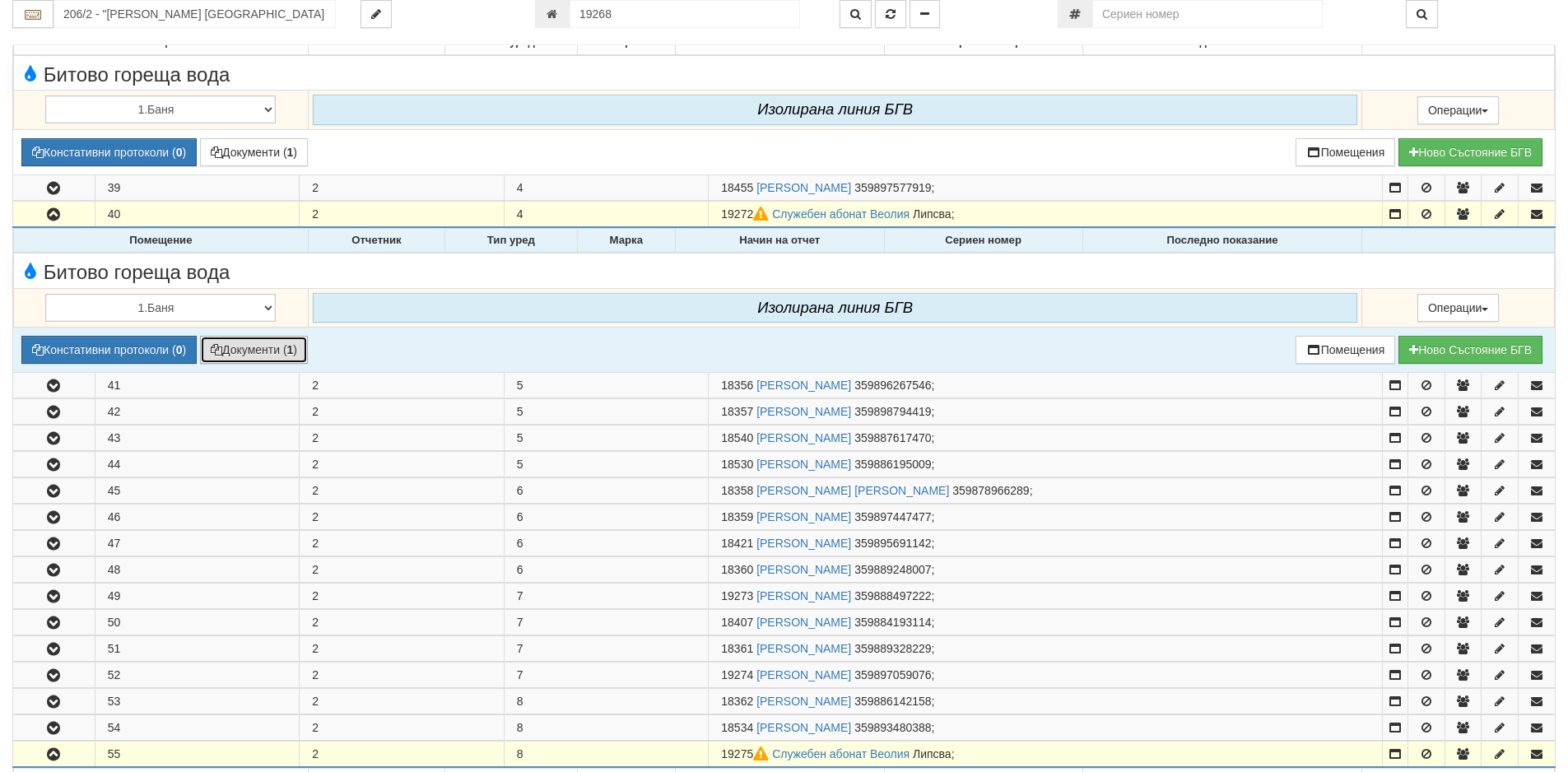
click at [262, 347] on button "Документи ( 1 )" at bounding box center [254, 350] width 108 height 28
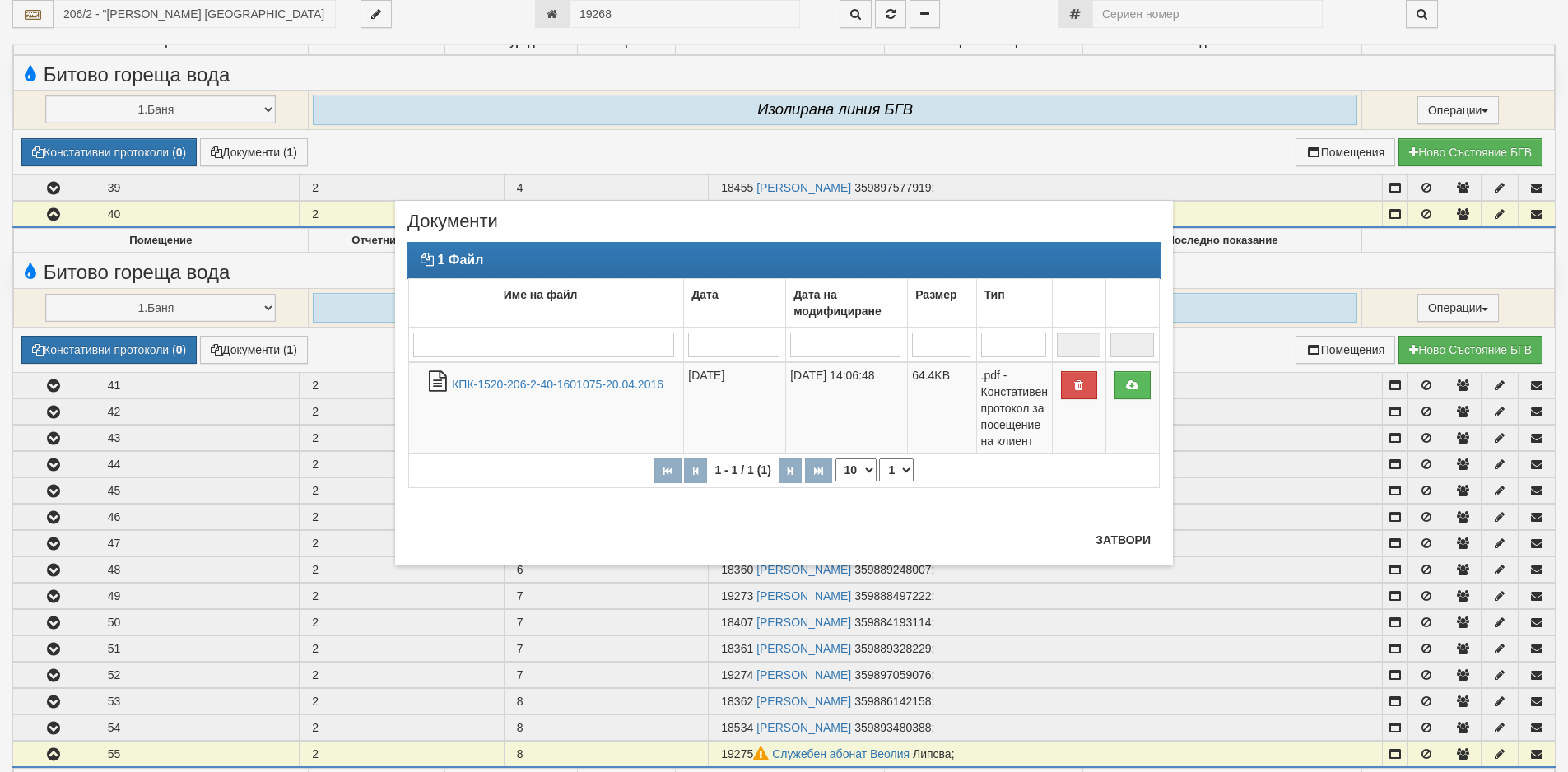
click at [627, 8] on div "× Документи 1 Файл Име на файл Дата Дата на модифициране Размер Тип 1 - 1 / 1 (…" at bounding box center [784, 282] width 803 height 566
click at [1132, 540] on button "Затвори" at bounding box center [1123, 540] width 75 height 26
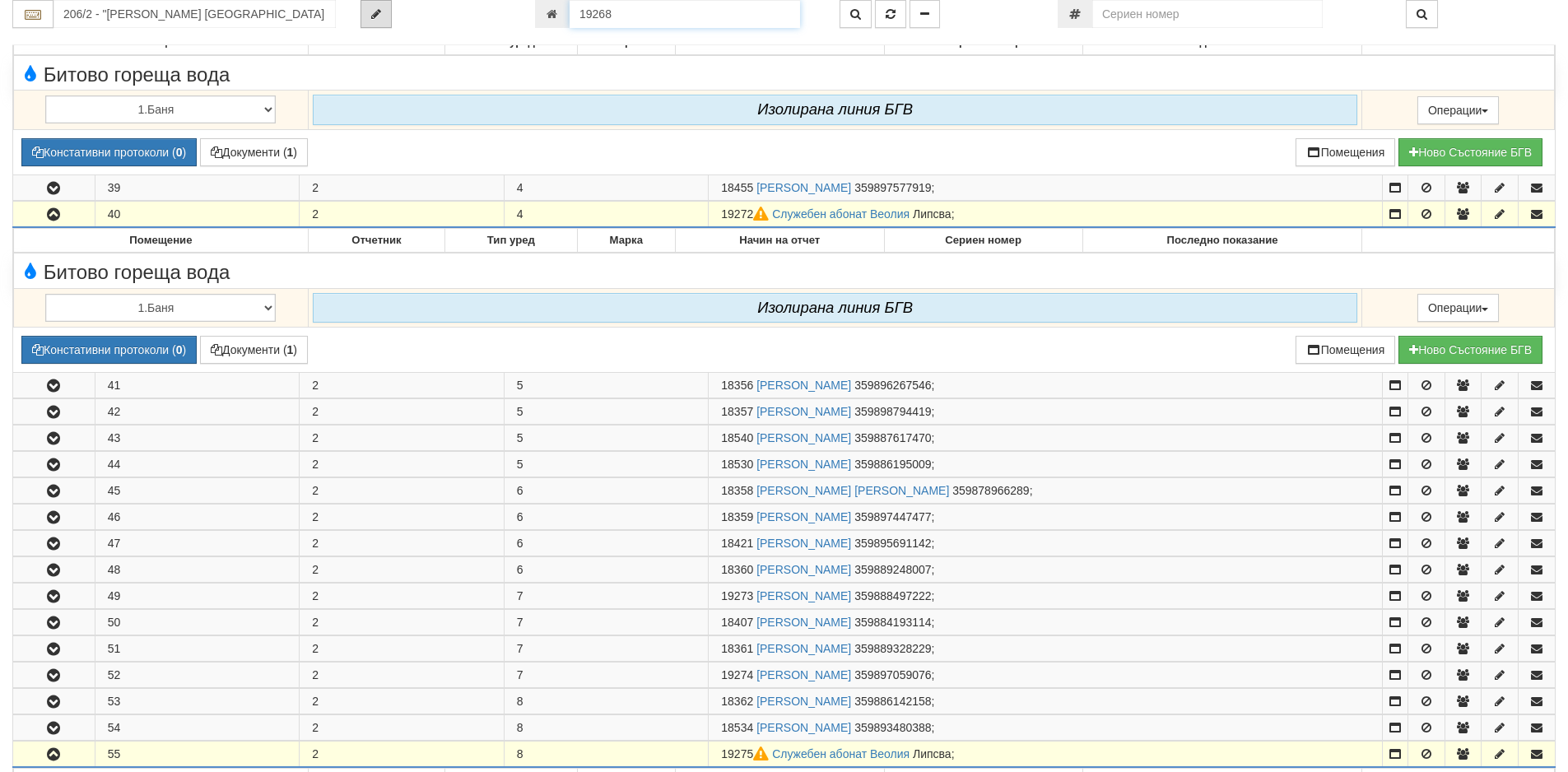
drag, startPoint x: 620, startPoint y: 19, endPoint x: 389, endPoint y: 18, distance: 231.0
click at [389, 18] on div "206/2 - "ВЕОЛИЯ ЕНЕРДЖИ ВАРНА " ЕАД 19268" at bounding box center [784, 14] width 1568 height 28
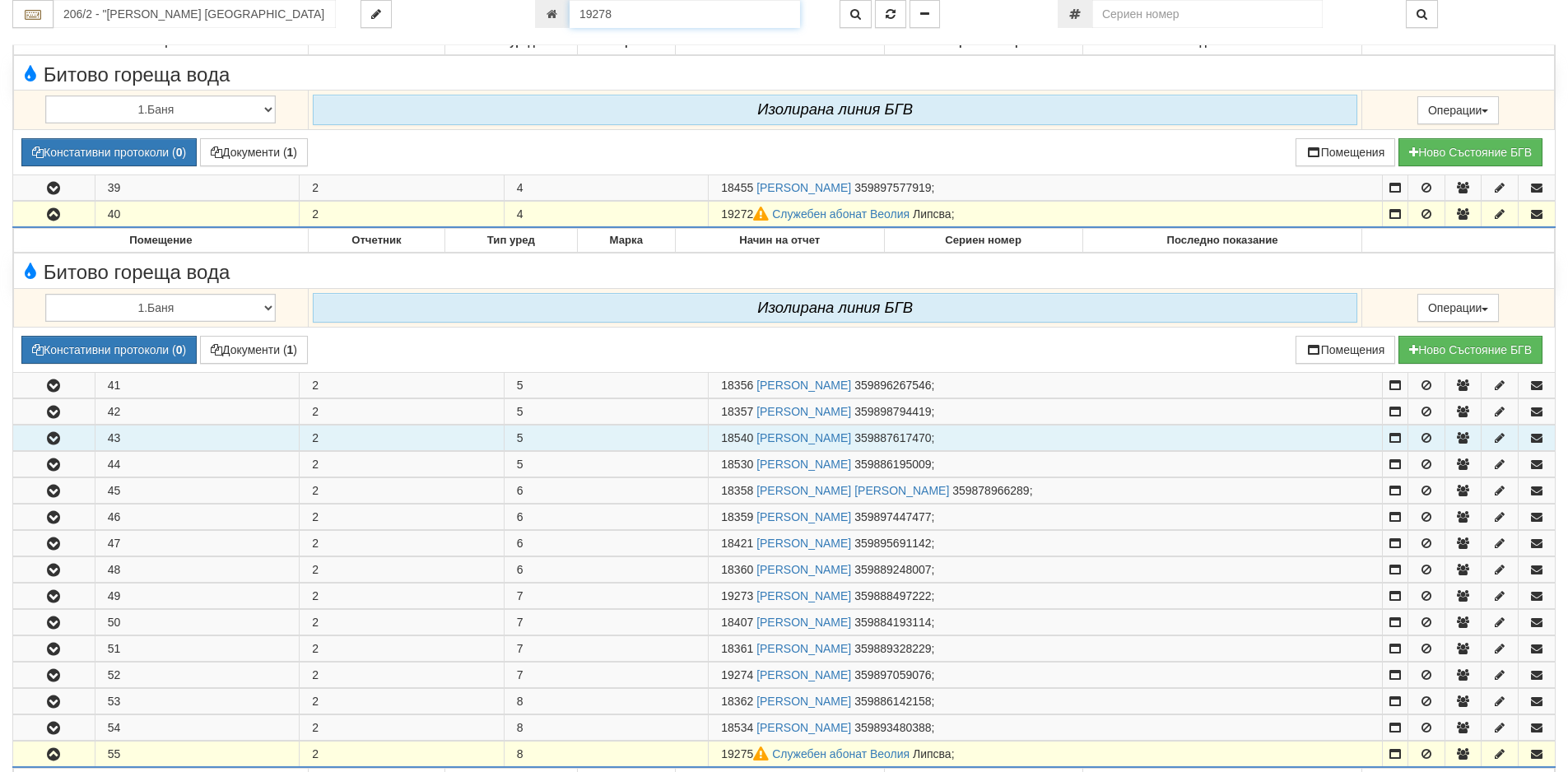
type input "19278"
type input "206/5 - "[PERSON_NAME] [GEOGRAPHIC_DATA] " ЕАД"
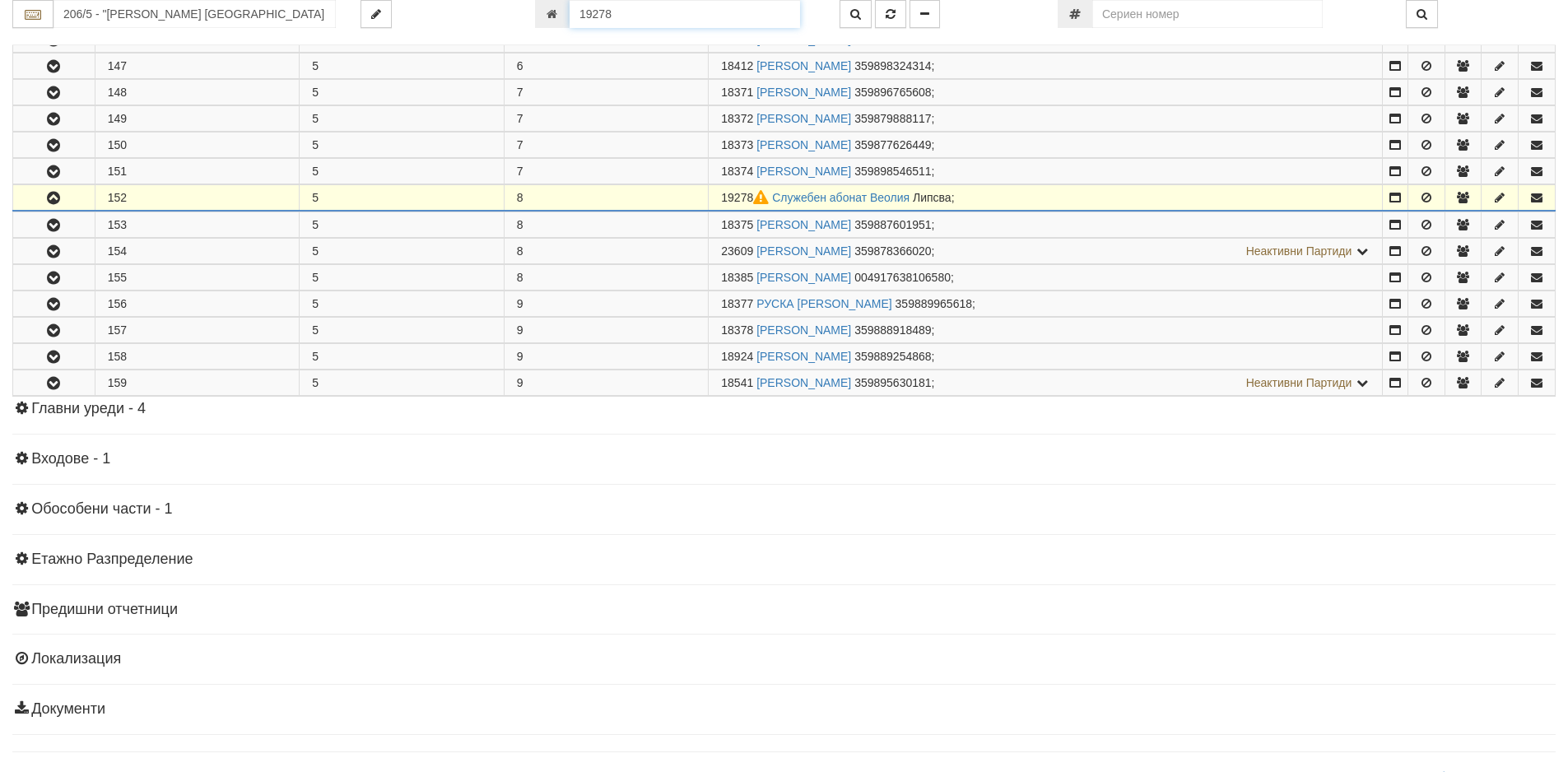
scroll to position [944, 0]
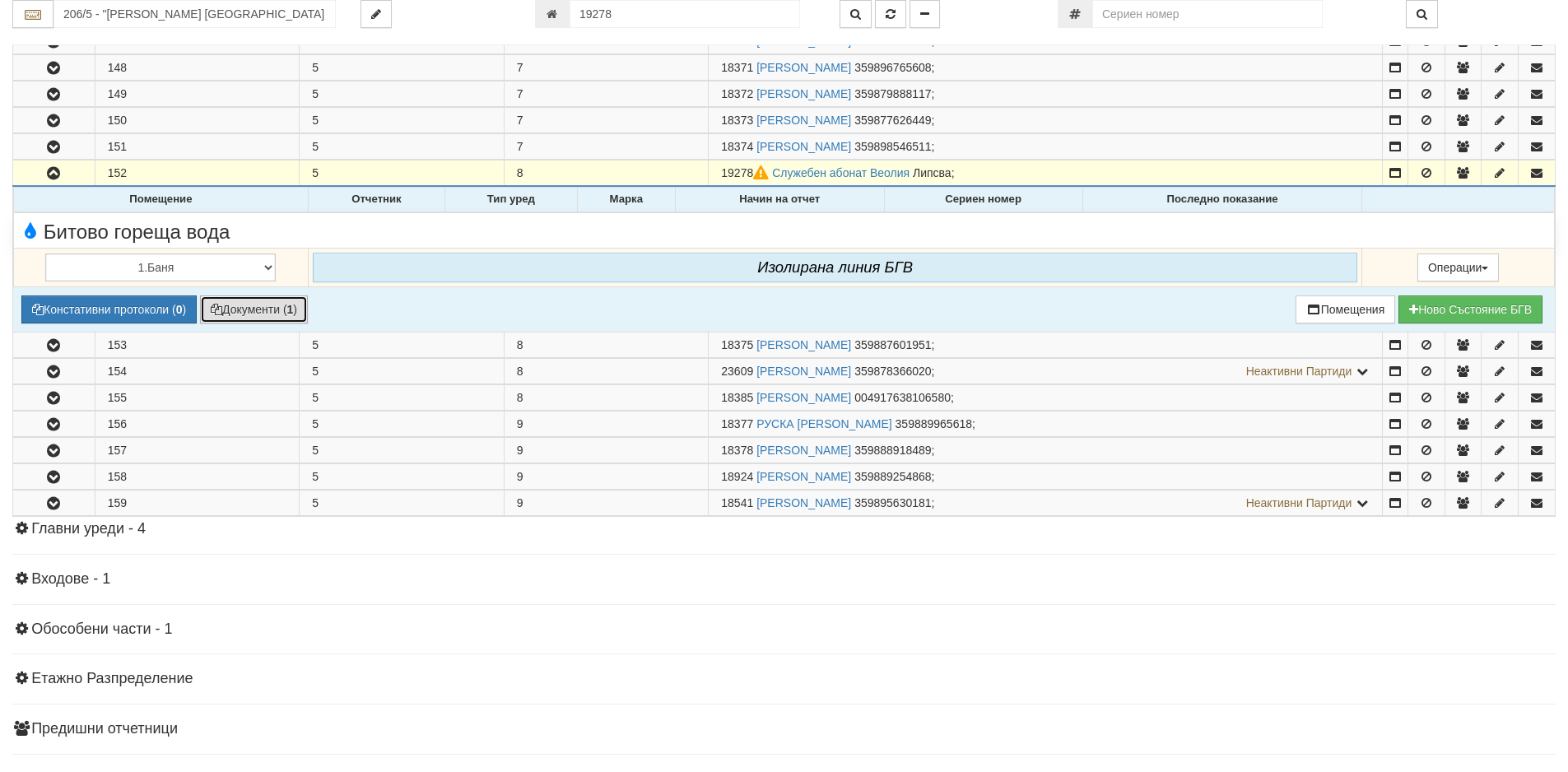
click at [232, 310] on button "Документи ( 1 )" at bounding box center [254, 309] width 108 height 28
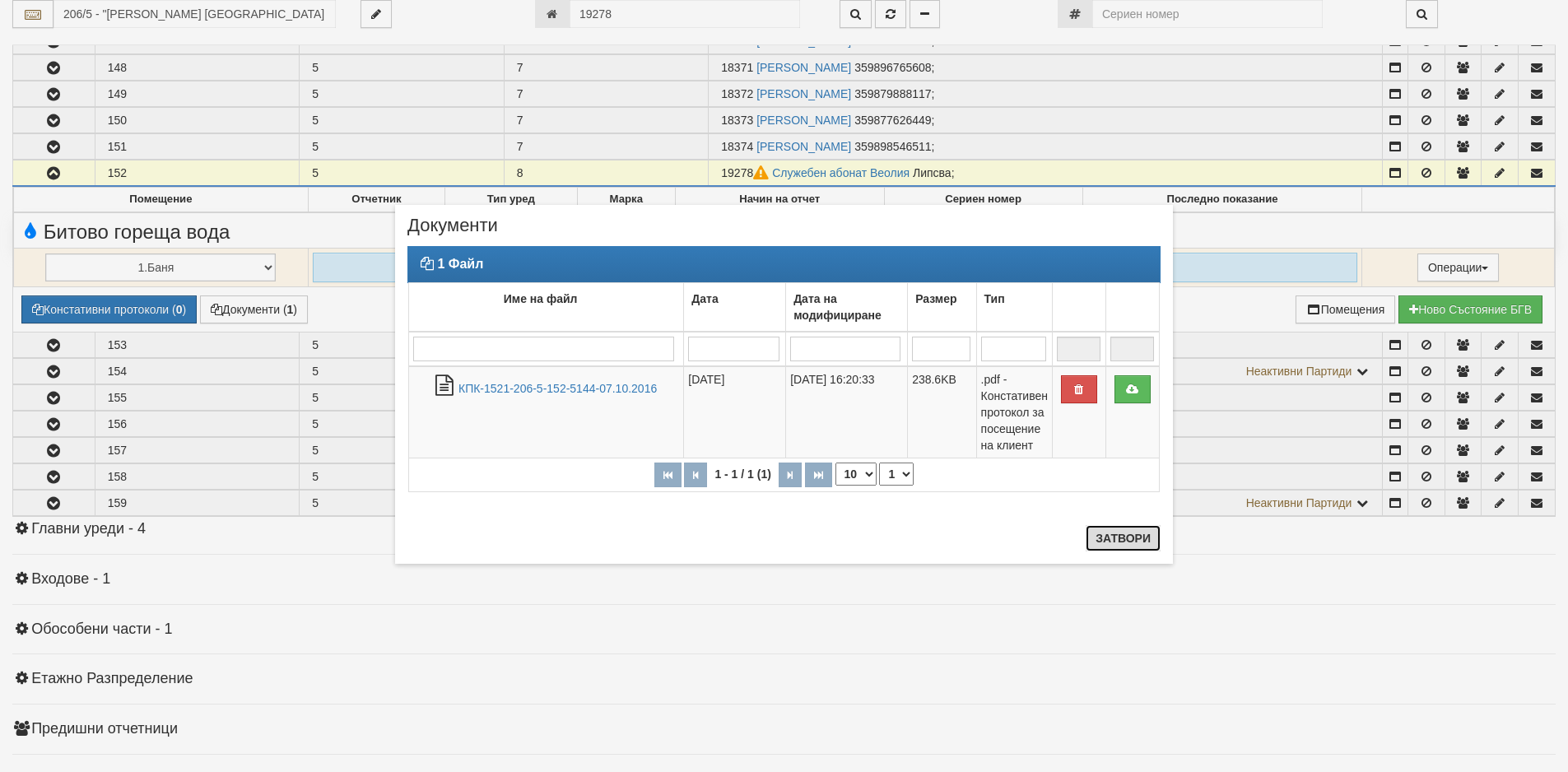
click at [1146, 539] on button "Затвори" at bounding box center [1123, 538] width 75 height 26
